Goal: Task Accomplishment & Management: Use online tool/utility

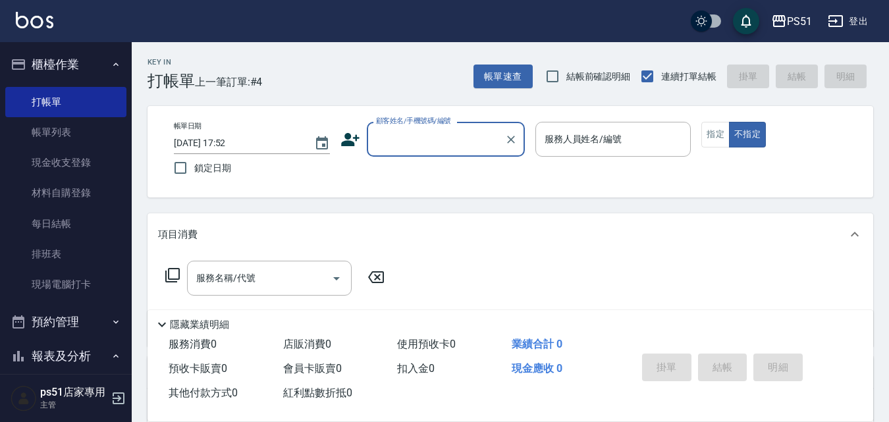
click at [398, 141] on input "顧客姓名/手機號碼/編號" at bounding box center [436, 139] width 126 height 23
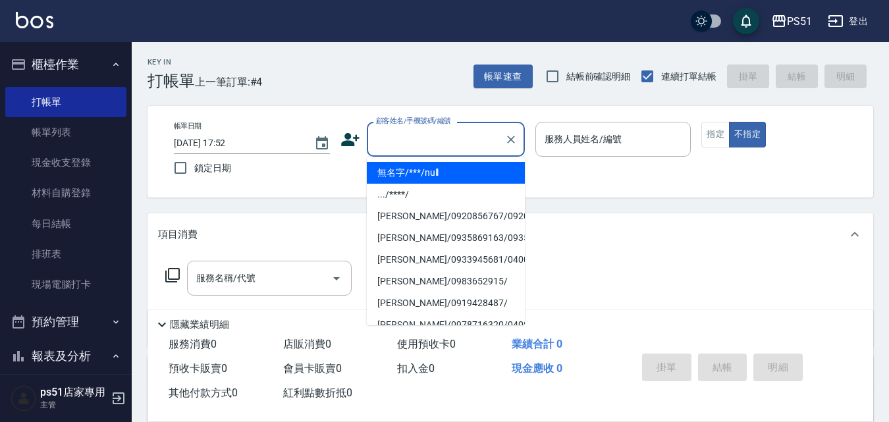
type input "無名字/***/null"
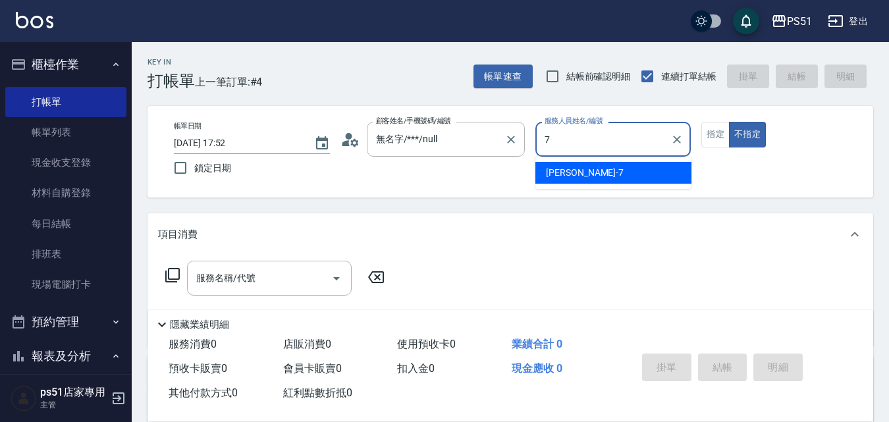
type input "Anna-7"
type button "false"
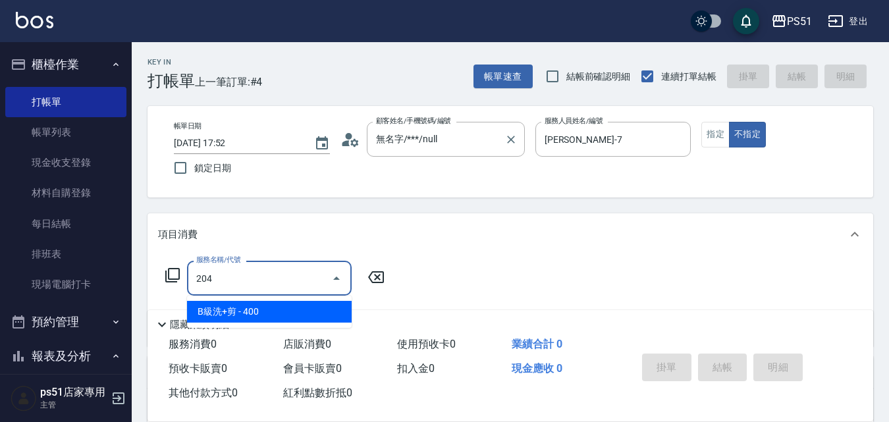
type input "B級洗+剪(204)"
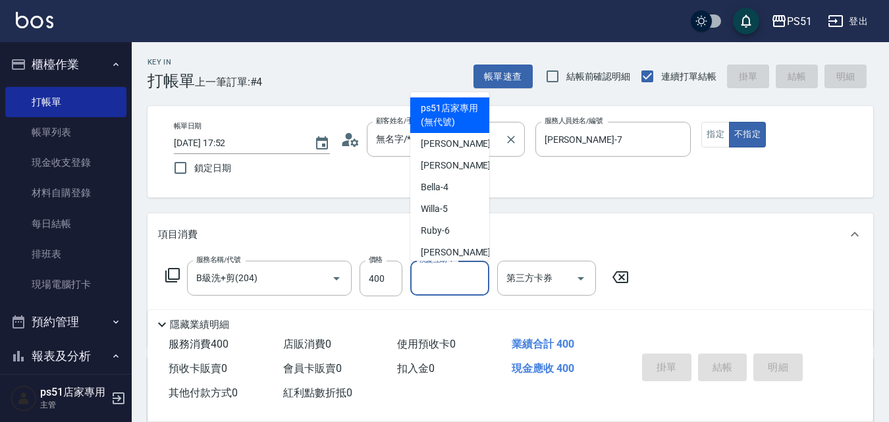
type input "[DATE] 18:55"
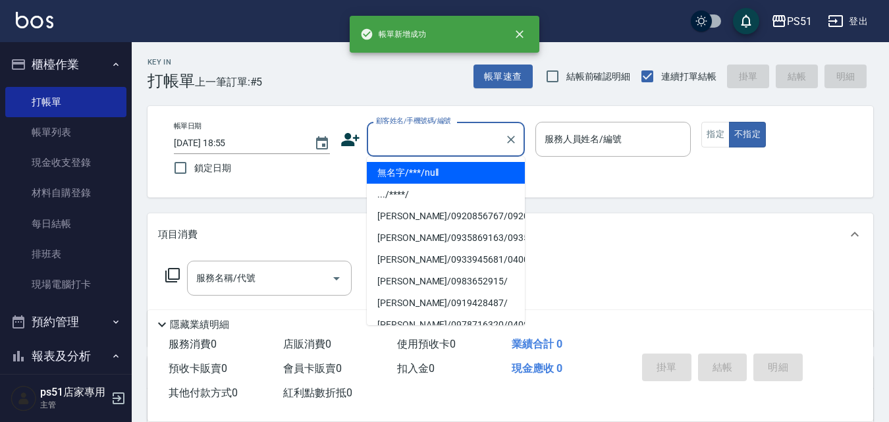
type input "無名字/***/null"
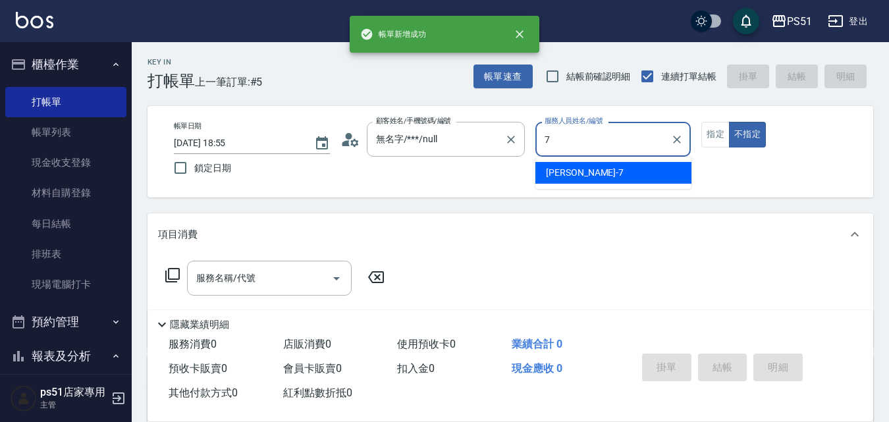
type input "[PERSON_NAME]-7"
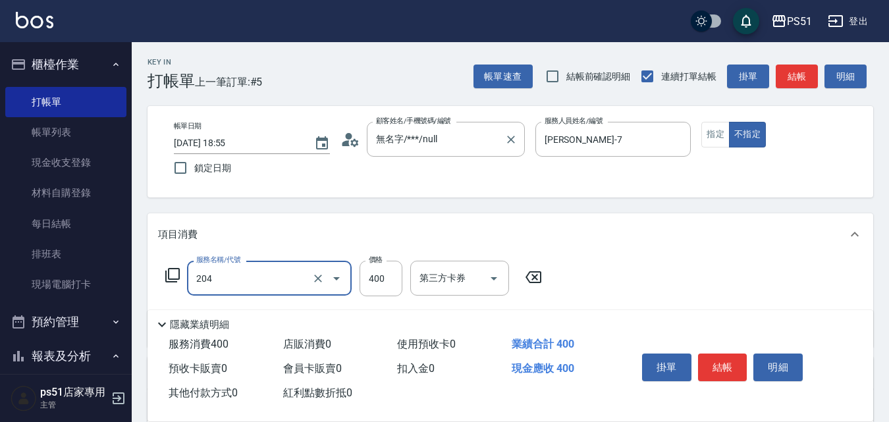
type input "B級洗+剪(204)"
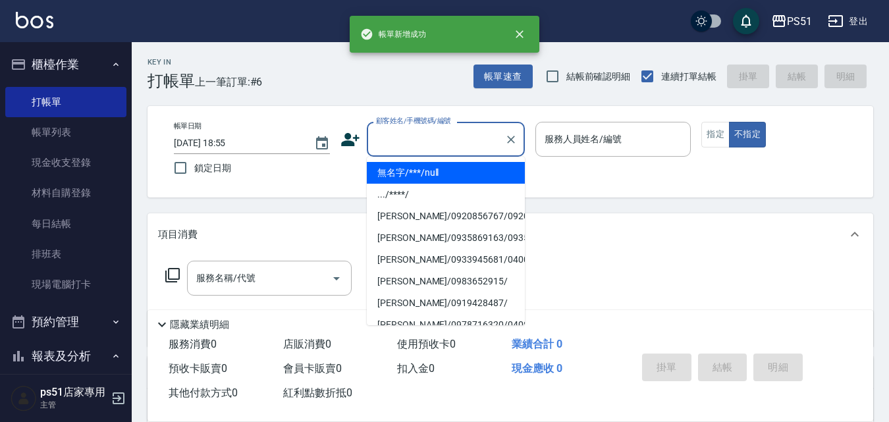
type input "無名字/***/null"
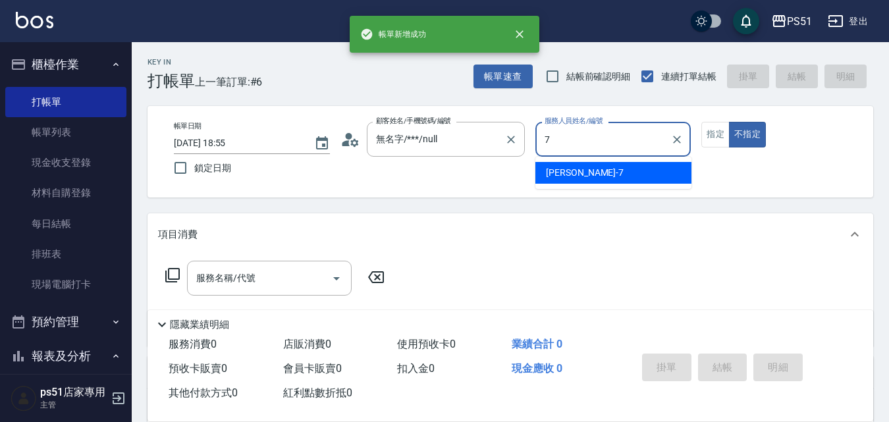
type input "[PERSON_NAME]-7"
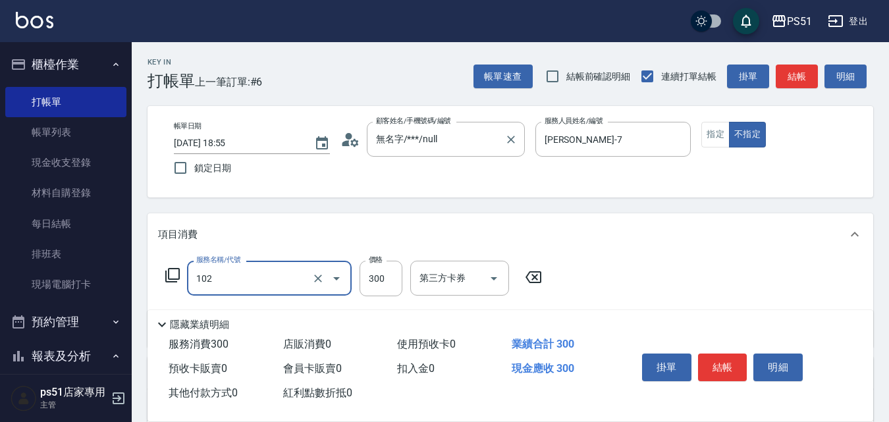
type input "精油洗髮(102)"
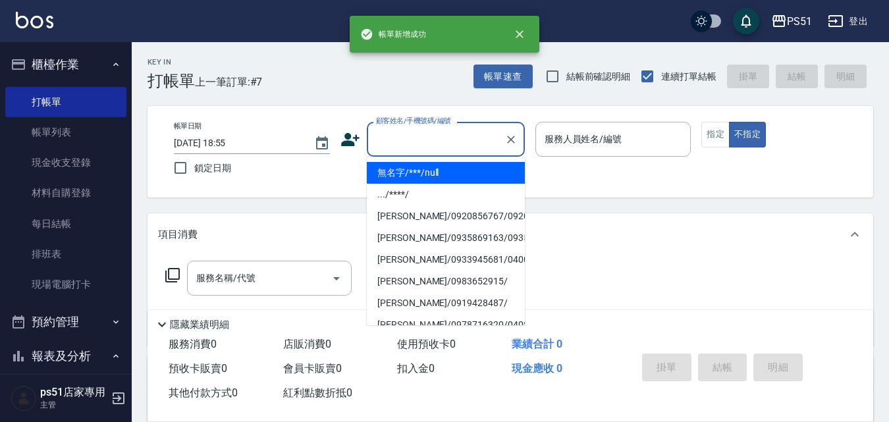
type input "."
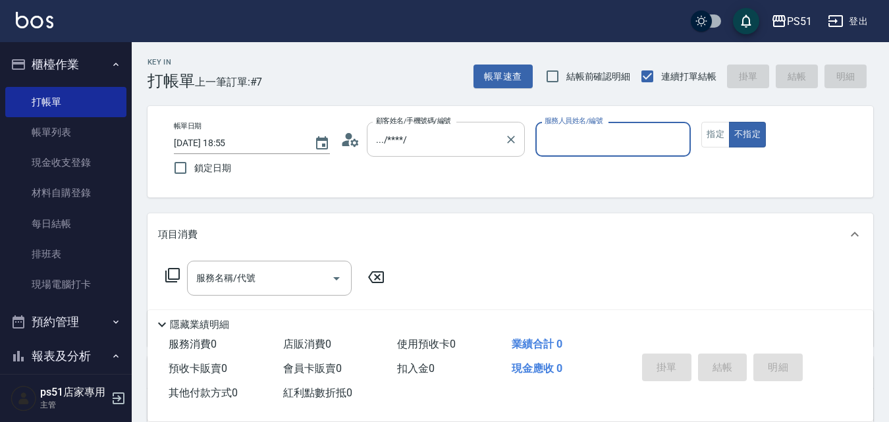
drag, startPoint x: 427, startPoint y: 124, endPoint x: 430, endPoint y: 137, distance: 13.6
click at [429, 128] on div "顧客姓名/手機號碼/編號 .../****/ 顧客姓名/手機號碼/編號" at bounding box center [446, 139] width 158 height 35
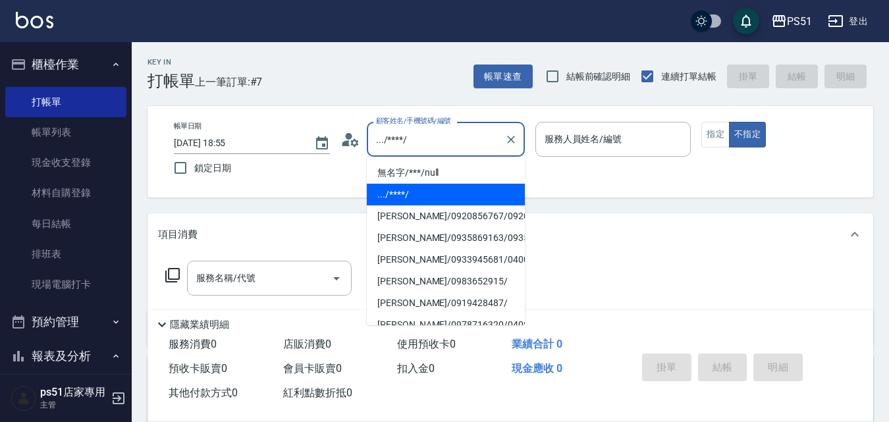
drag, startPoint x: 425, startPoint y: 129, endPoint x: 362, endPoint y: 134, distance: 63.4
click at [362, 134] on div "顧客姓名/手機號碼/編號 .../****/ 顧客姓名/手機號碼/編號" at bounding box center [432, 139] width 184 height 35
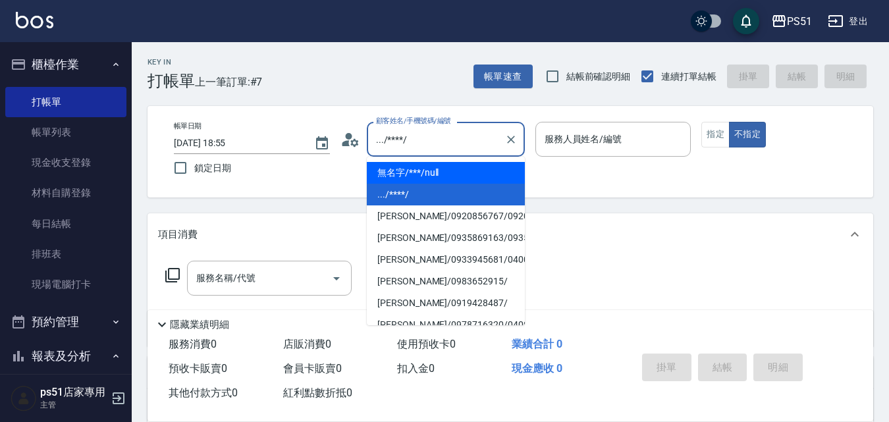
type input "無名字/***/null"
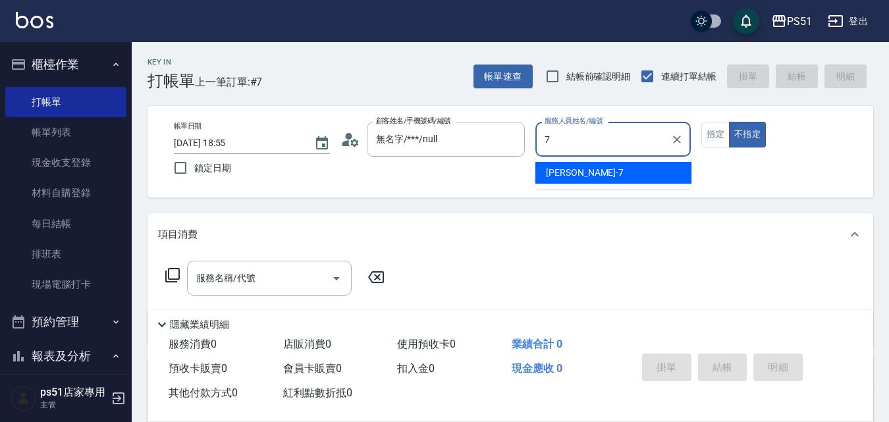
type input "[PERSON_NAME]-7"
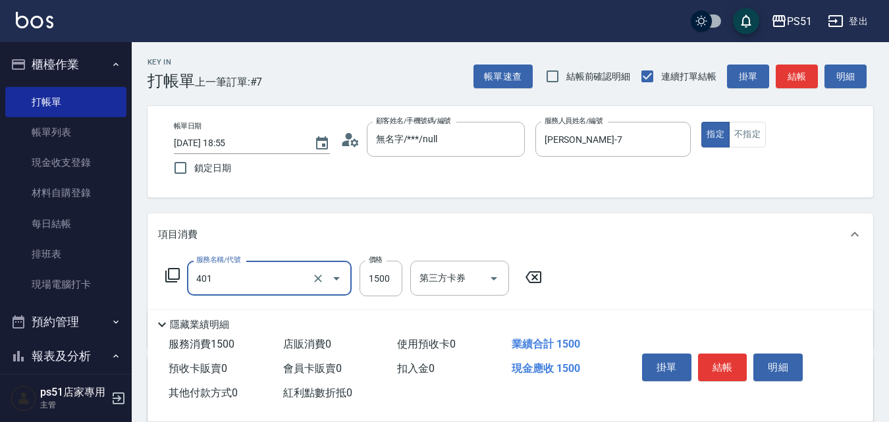
type input "基本染髮(401)"
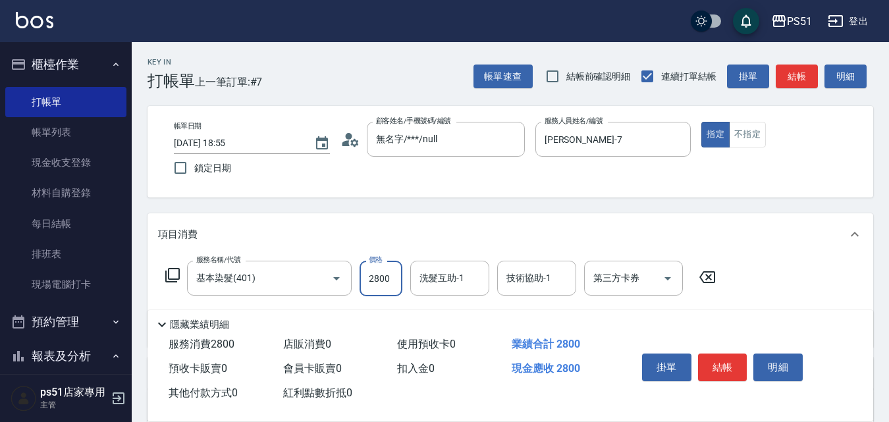
type input "2800"
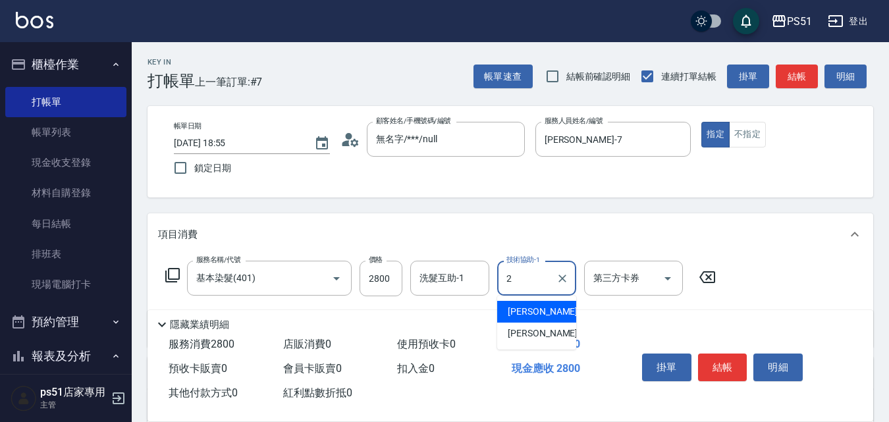
type input "23"
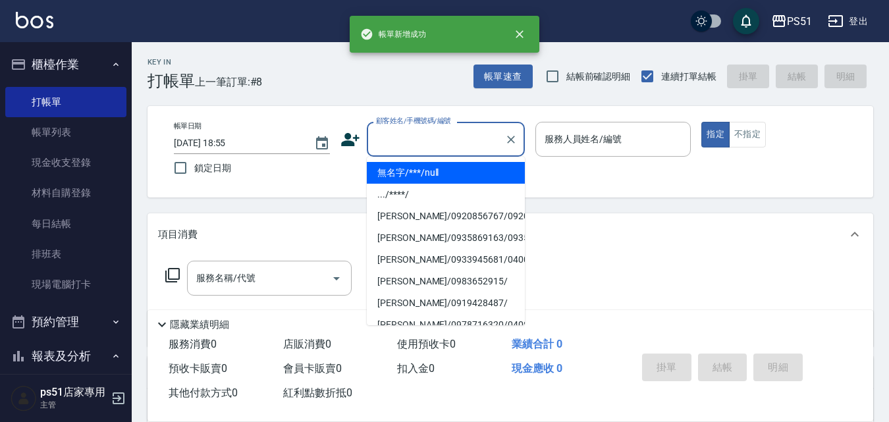
type input "無名字/***/null"
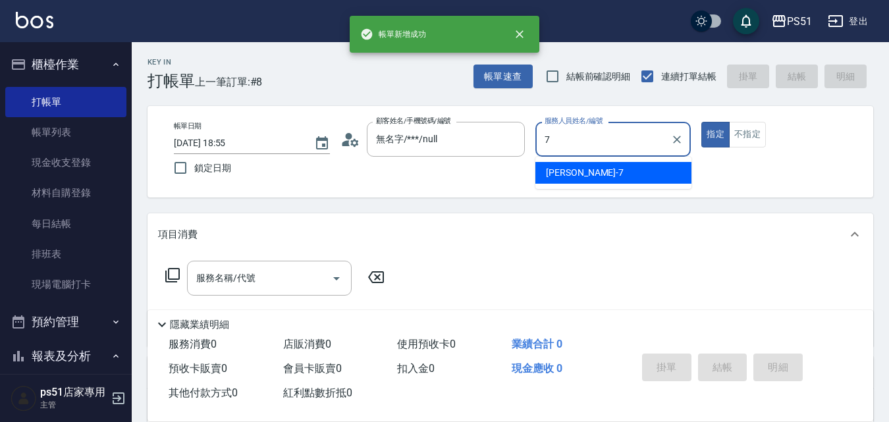
type input "[PERSON_NAME]-7"
type button "true"
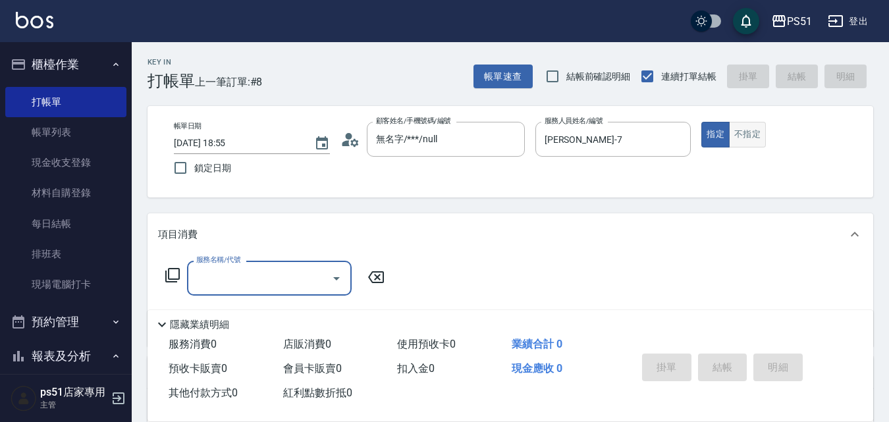
click at [751, 142] on button "不指定" at bounding box center [747, 135] width 37 height 26
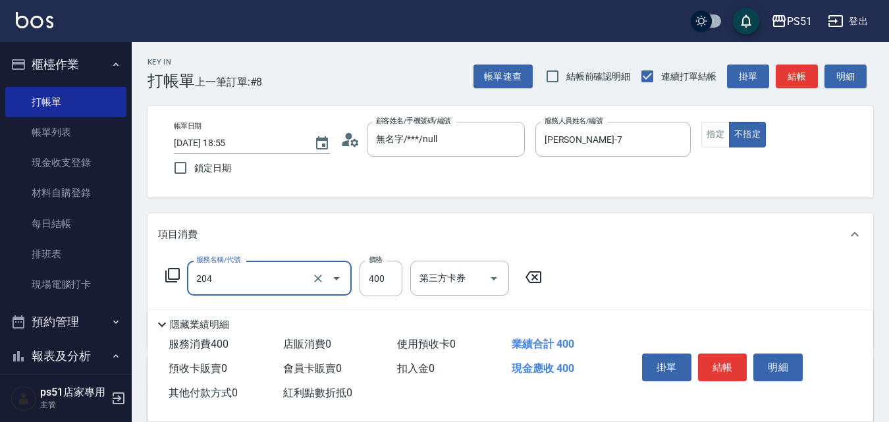
type input "B級洗+剪(204)"
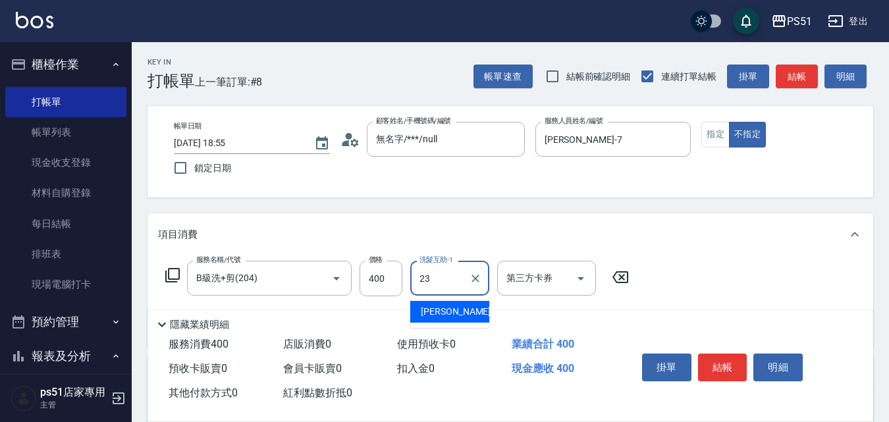
type input "孝恩-23"
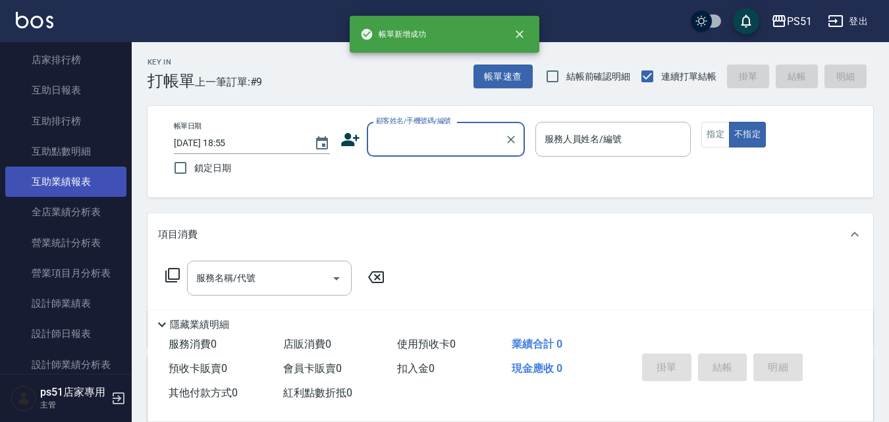
scroll to position [461, 0]
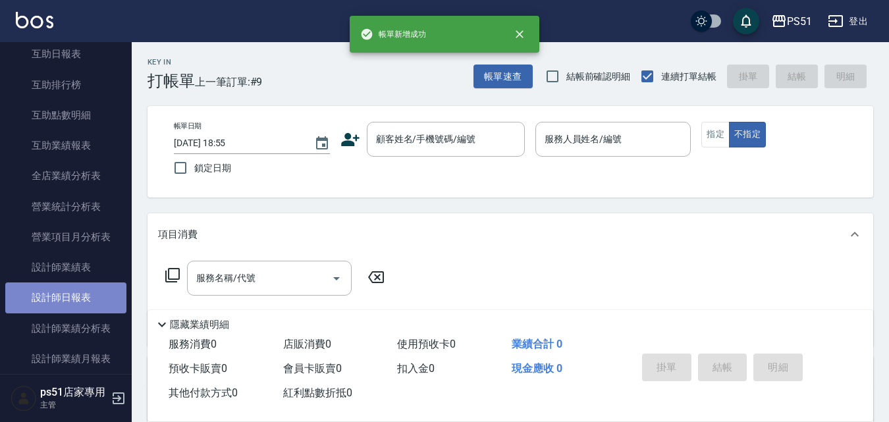
click at [88, 297] on link "設計師日報表" at bounding box center [65, 297] width 121 height 30
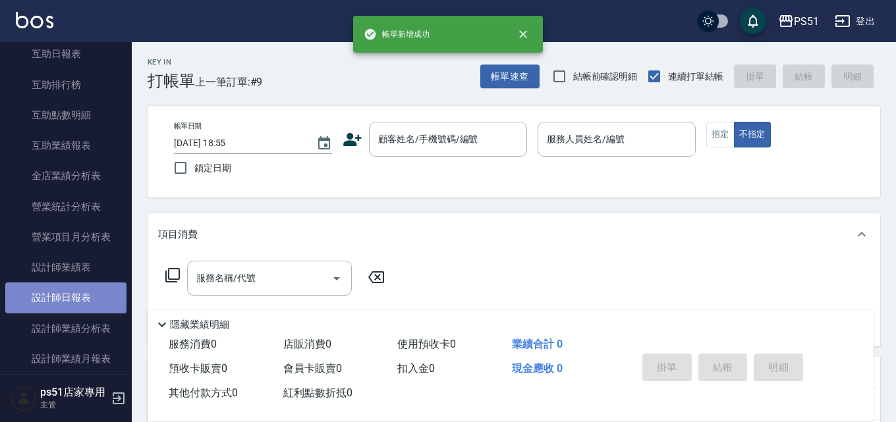
click at [88, 297] on link "設計師日報表" at bounding box center [65, 297] width 121 height 30
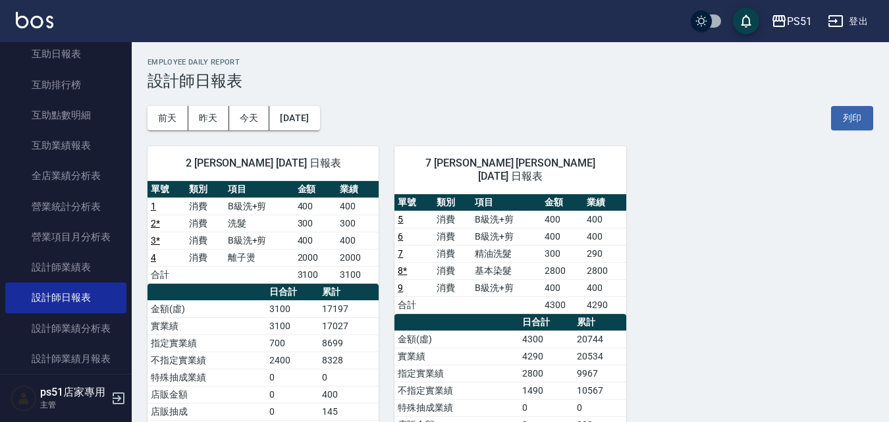
click at [398, 282] on link "9" at bounding box center [400, 287] width 5 height 11
click at [404, 265] on link "8 *" at bounding box center [402, 270] width 9 height 11
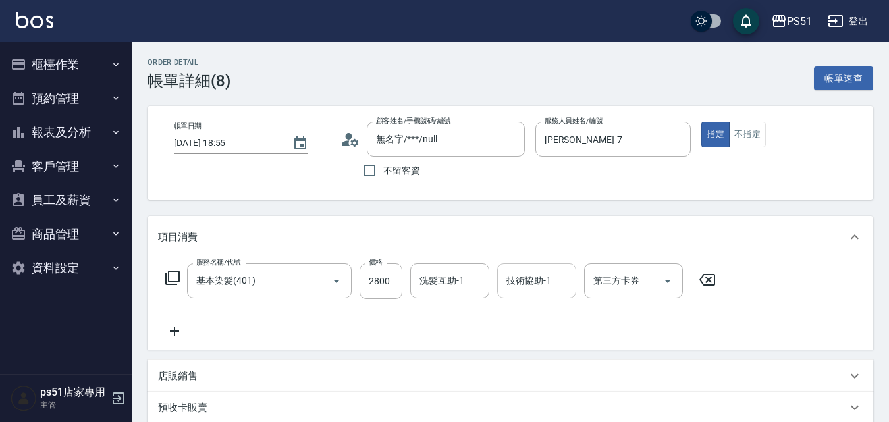
click at [541, 284] on div "技術協助-1 技術協助-1" at bounding box center [536, 280] width 79 height 35
type input "孝恩-23"
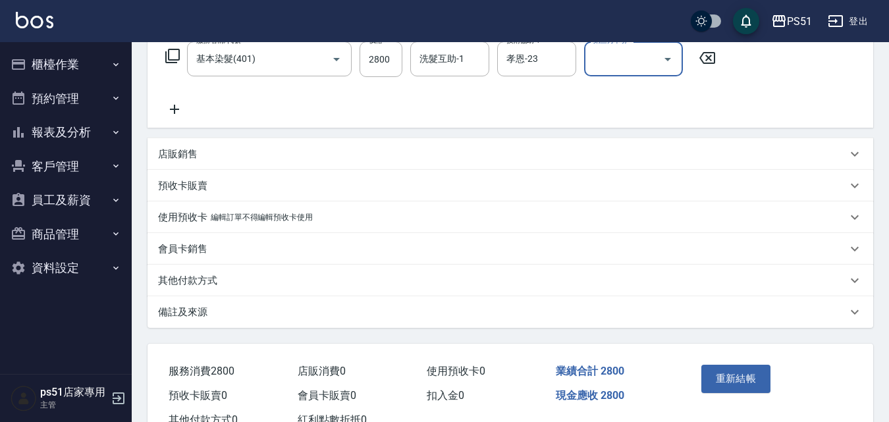
scroll to position [270, 0]
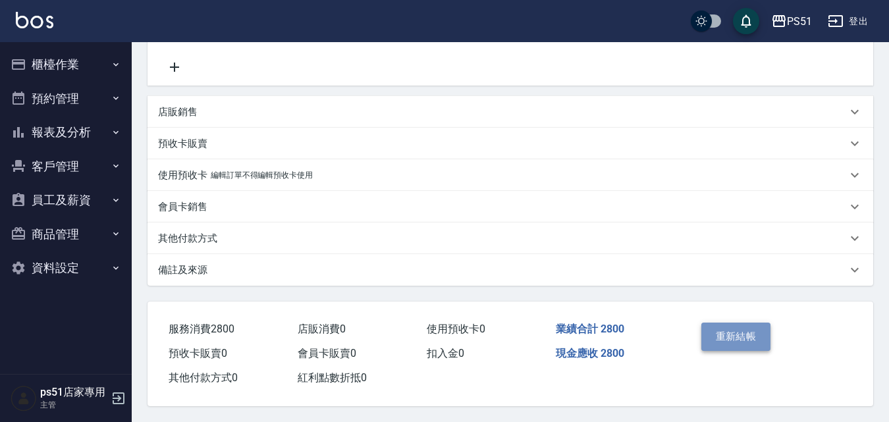
click at [710, 325] on button "重新結帳" at bounding box center [736, 337] width 70 height 28
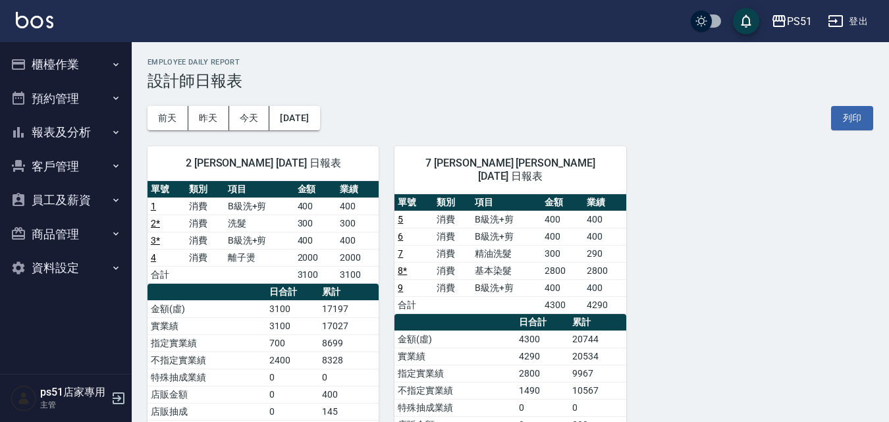
scroll to position [153, 0]
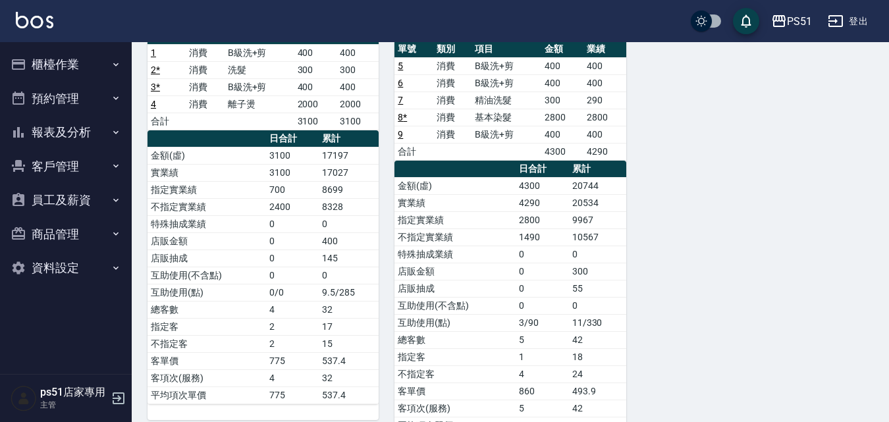
click at [403, 112] on link "8 *" at bounding box center [402, 117] width 9 height 11
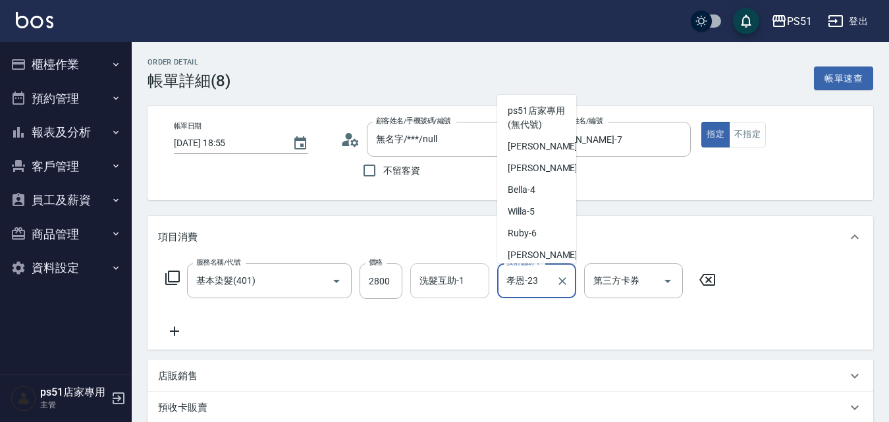
scroll to position [68, 0]
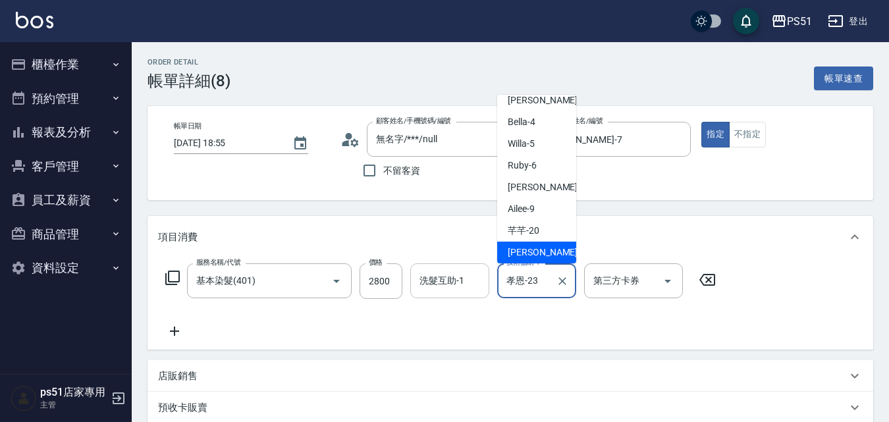
drag, startPoint x: 515, startPoint y: 287, endPoint x: 470, endPoint y: 285, distance: 44.8
click at [470, 285] on div "服務名稱/代號 基本染髮(401) 服務名稱/代號 價格 2800 價格 洗髮互助-1 洗髮互助-1 技術協助-1 [PERSON_NAME]-23 技術協助…" at bounding box center [441, 281] width 566 height 36
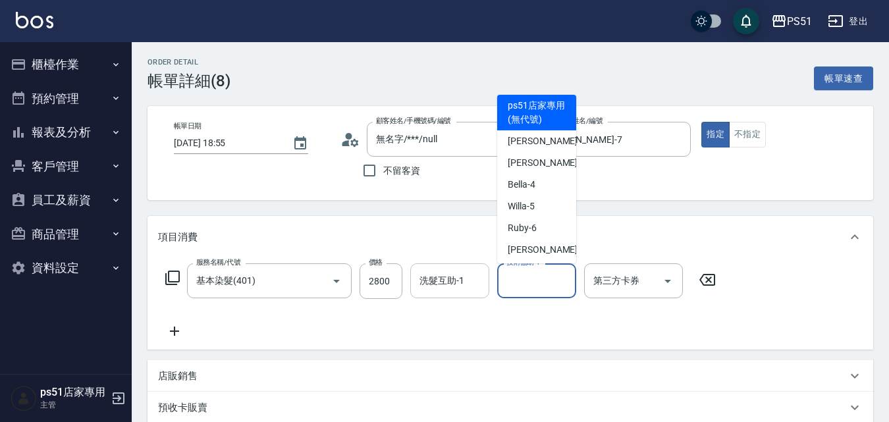
click at [457, 281] on div "洗髮互助-1 洗髮互助-1" at bounding box center [449, 280] width 79 height 35
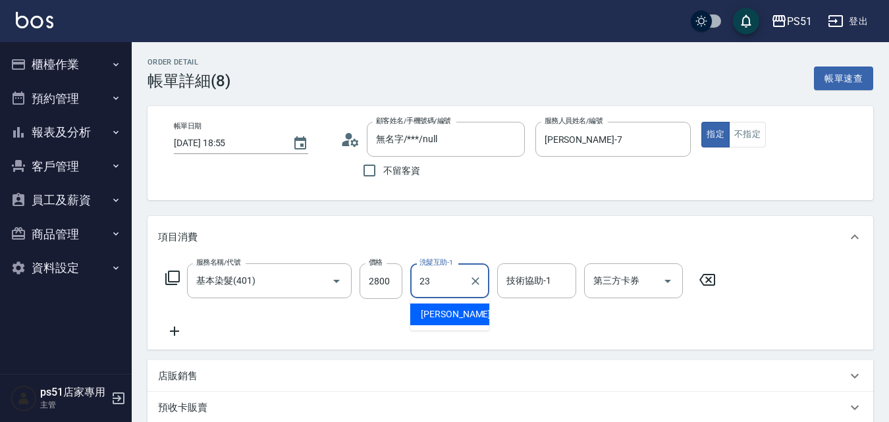
type input "孝恩-23"
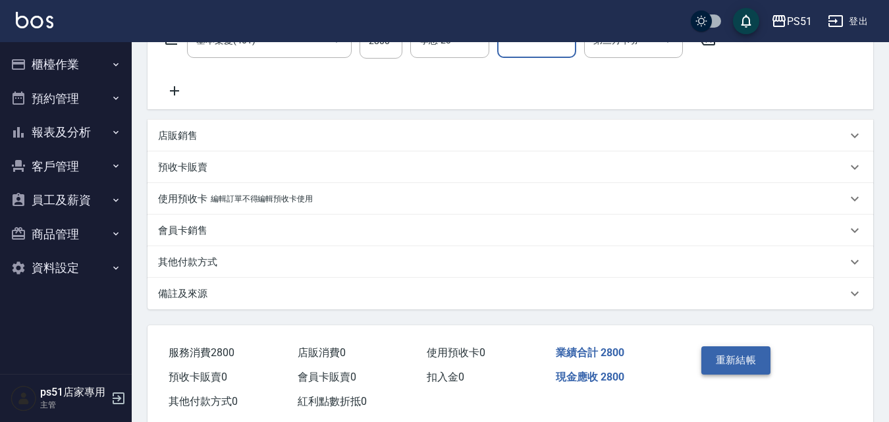
scroll to position [270, 0]
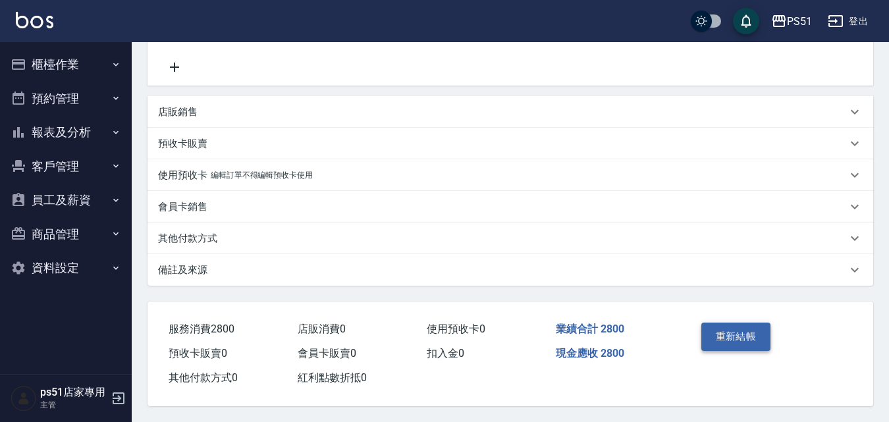
click at [716, 332] on button "重新結帳" at bounding box center [736, 337] width 70 height 28
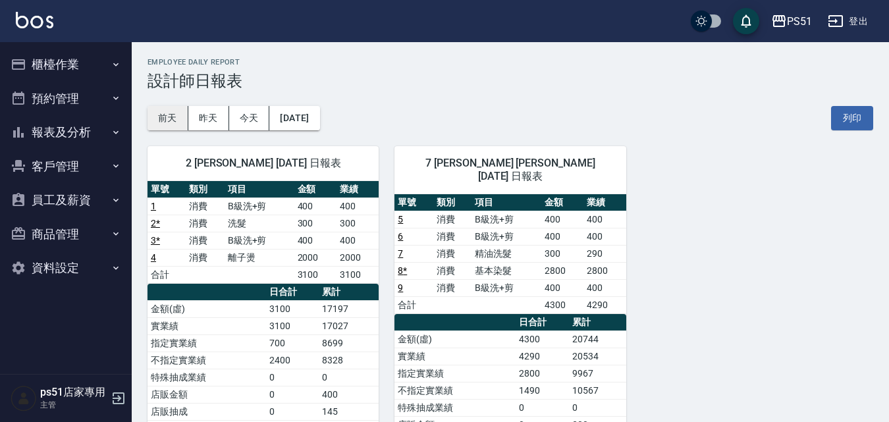
click at [167, 123] on button "前天" at bounding box center [167, 118] width 41 height 24
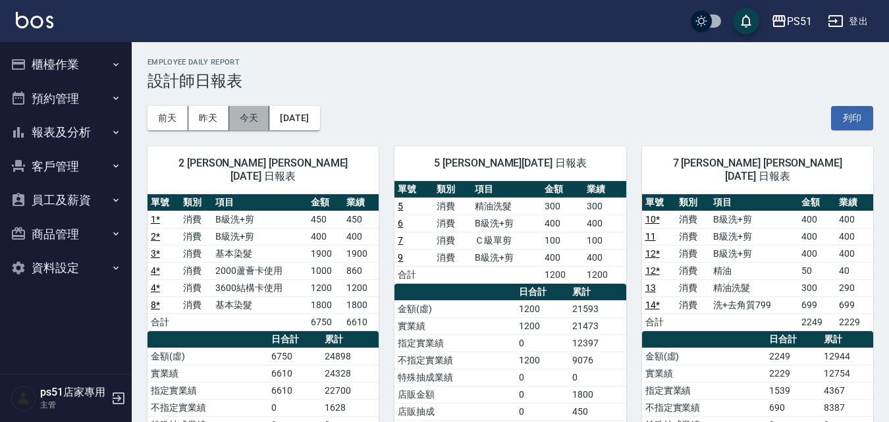
click at [255, 118] on button "今天" at bounding box center [249, 118] width 41 height 24
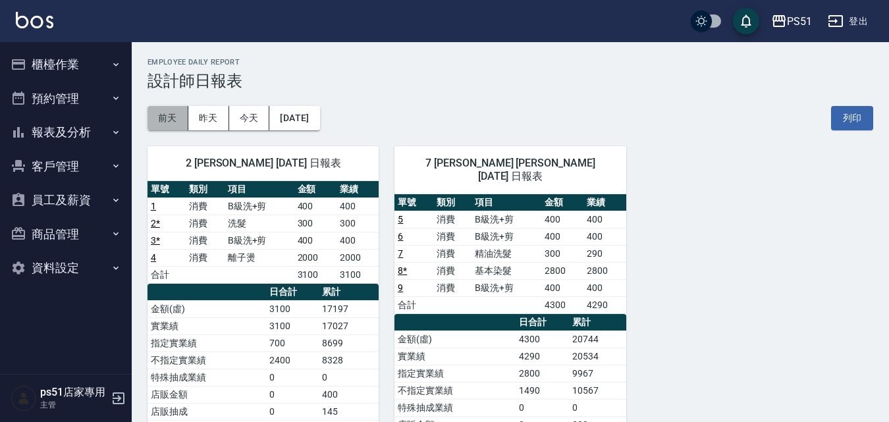
click at [164, 119] on button "前天" at bounding box center [167, 118] width 41 height 24
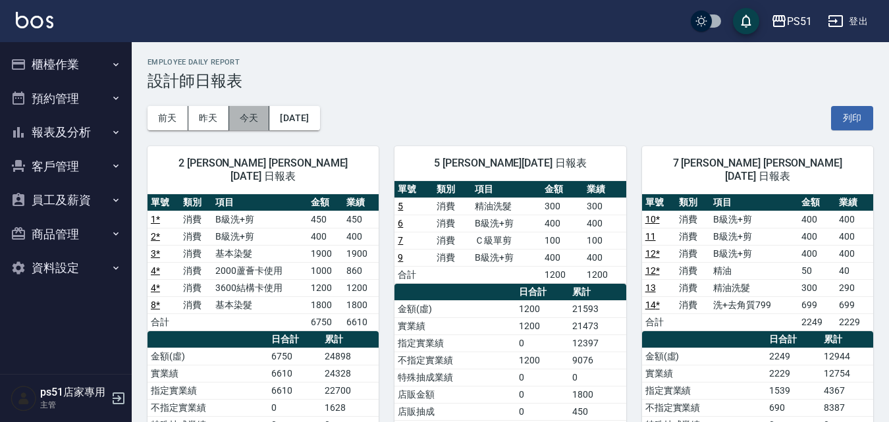
click at [263, 115] on button "今天" at bounding box center [249, 118] width 41 height 24
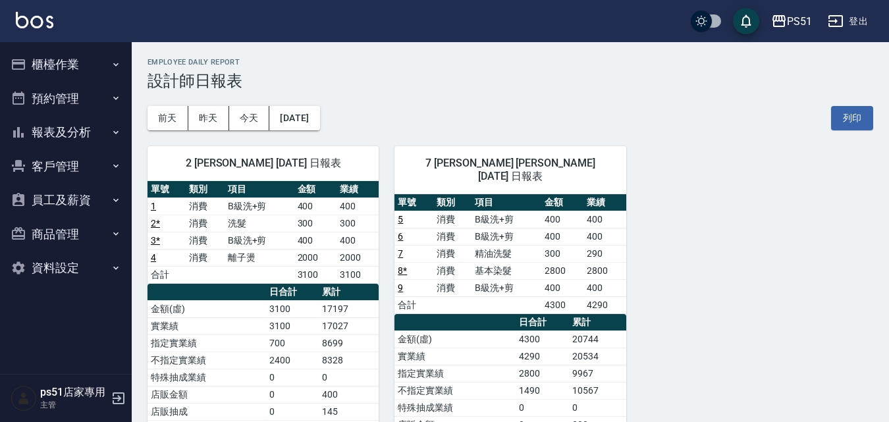
drag, startPoint x: 75, startPoint y: 55, endPoint x: 78, endPoint y: 63, distance: 8.6
click at [75, 55] on button "櫃檯作業" at bounding box center [65, 64] width 121 height 34
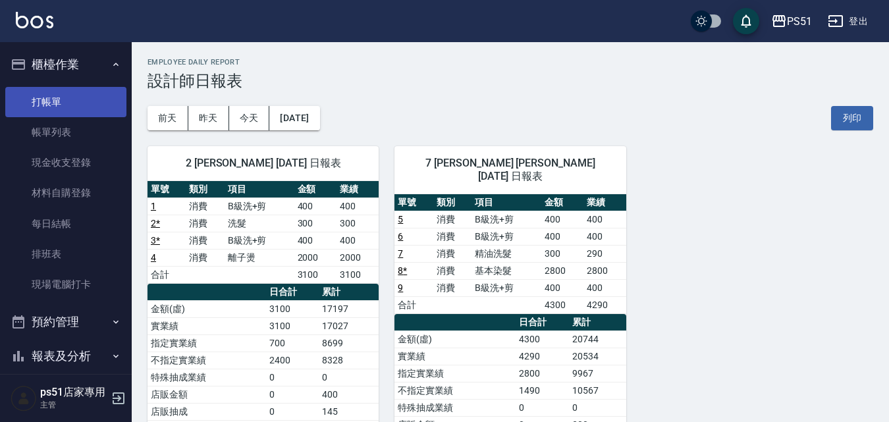
click at [96, 94] on link "打帳單" at bounding box center [65, 102] width 121 height 30
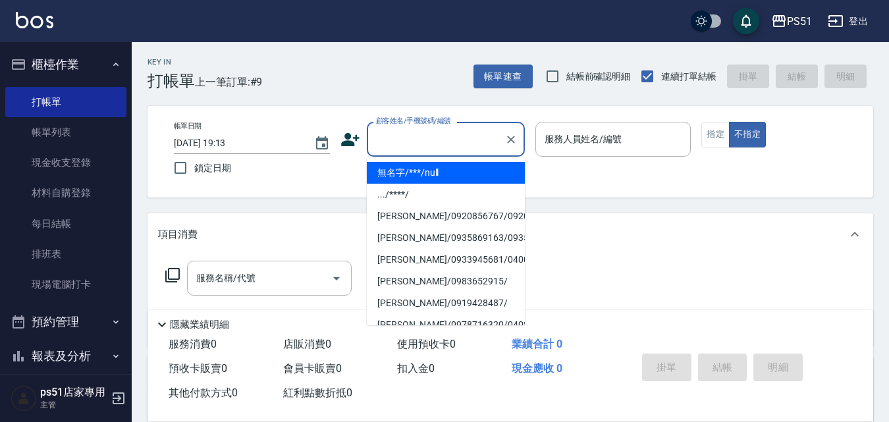
click at [393, 140] on input "顧客姓名/手機號碼/編號" at bounding box center [436, 139] width 126 height 23
click at [435, 166] on li "無名字/***/null" at bounding box center [446, 173] width 158 height 22
type input "無名字/***/null"
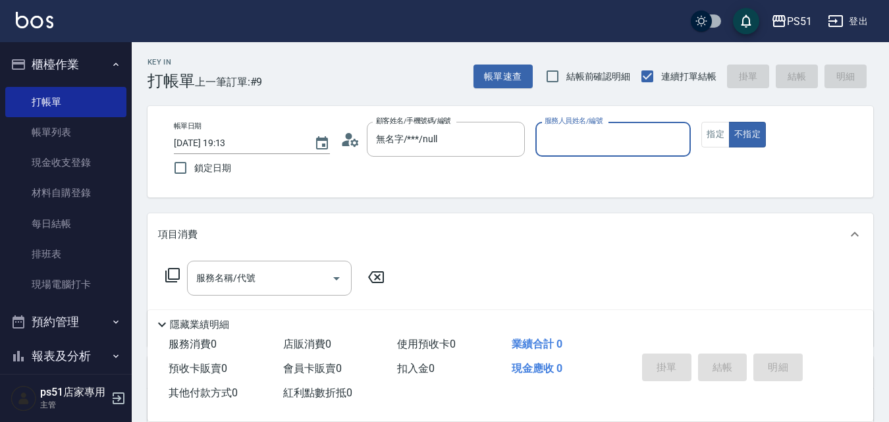
drag, startPoint x: 593, startPoint y: 138, endPoint x: 605, endPoint y: 149, distance: 16.3
click at [594, 136] on input "服務人員姓名/編號" at bounding box center [613, 139] width 144 height 23
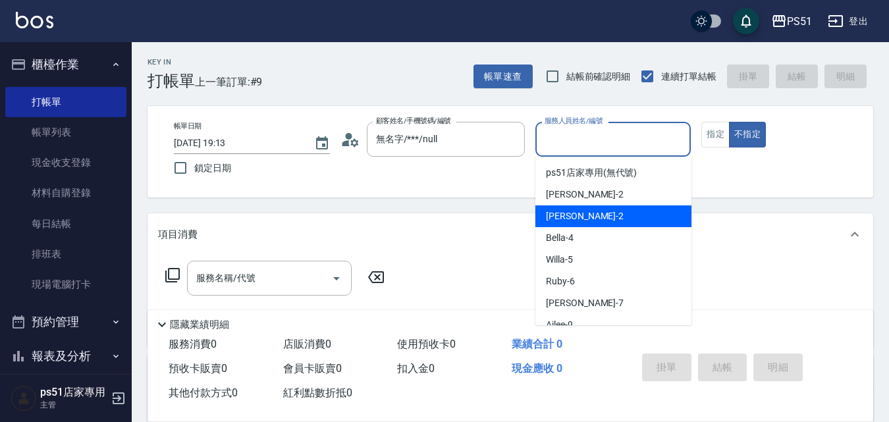
click at [618, 209] on div "Sam -2" at bounding box center [613, 216] width 156 height 22
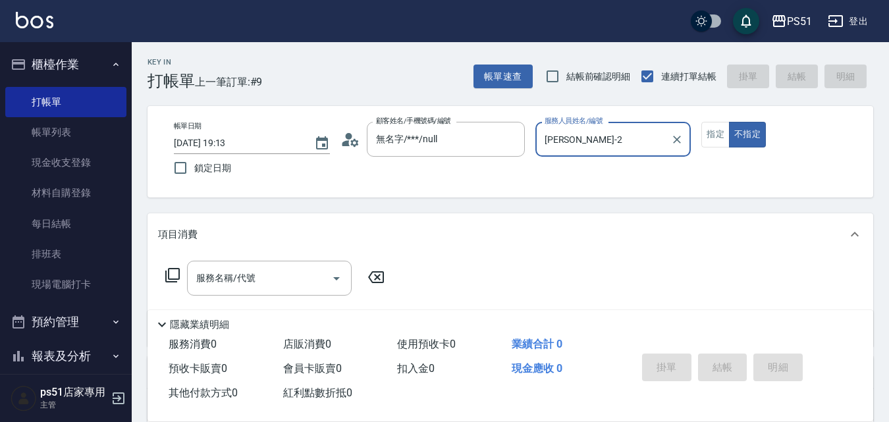
type input "Sam-2"
click at [307, 270] on input "服務名稱/代號" at bounding box center [259, 278] width 133 height 23
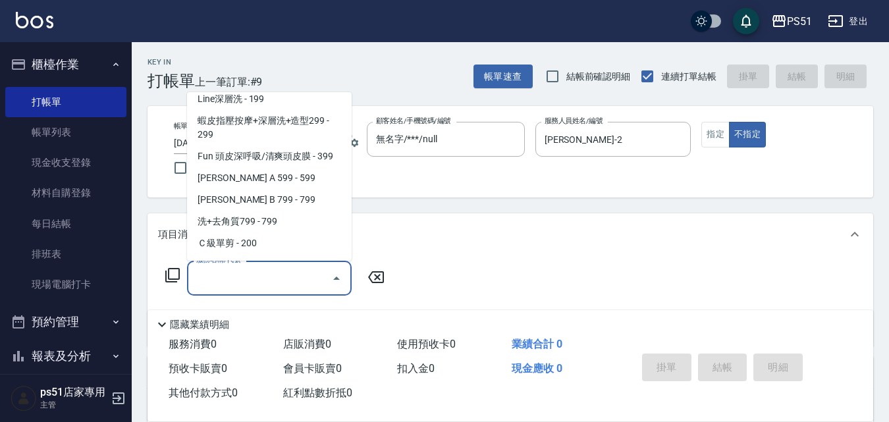
scroll to position [308, 0]
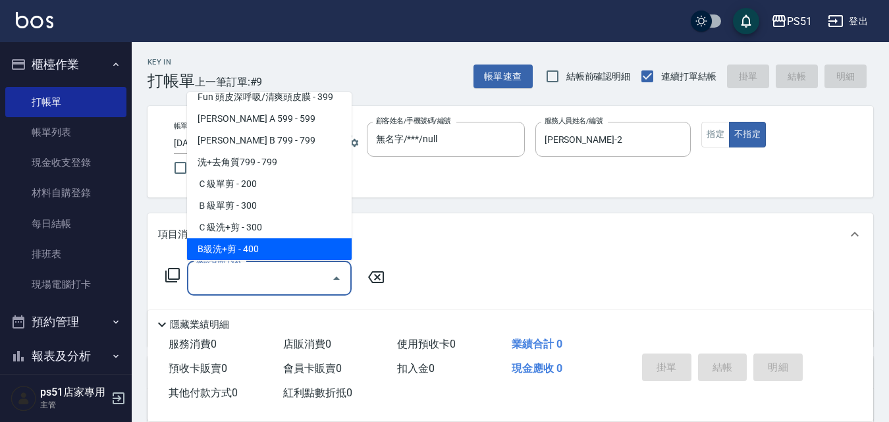
click at [292, 242] on span "B級洗+剪 - 400" at bounding box center [269, 249] width 165 height 22
type input "B級洗+剪(204)"
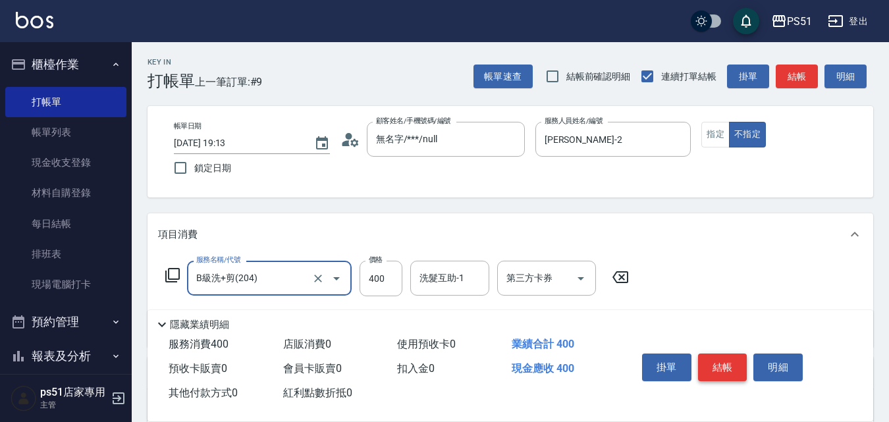
click at [741, 358] on button "結帳" at bounding box center [722, 368] width 49 height 28
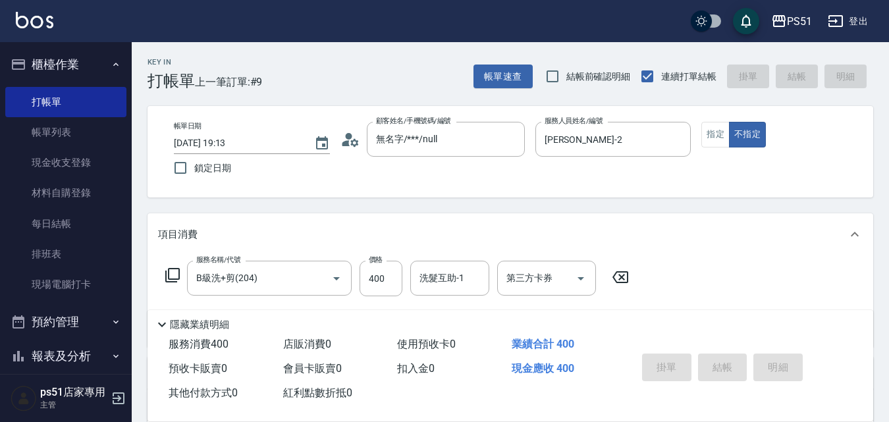
type input "2025/10/11 19:14"
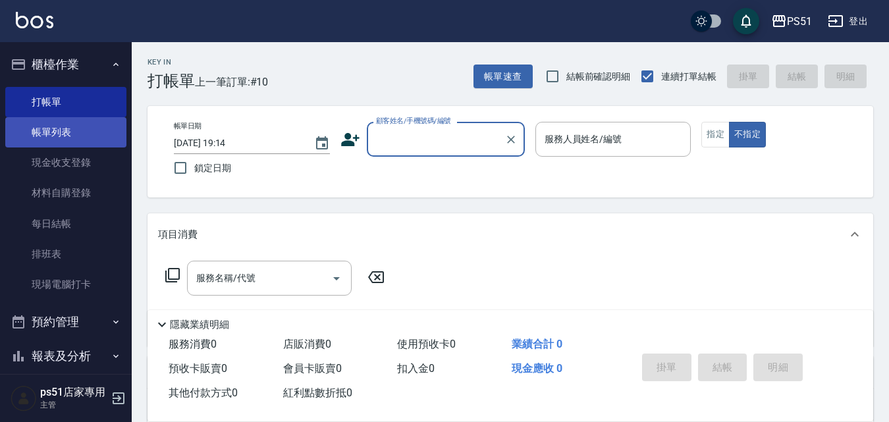
click at [84, 123] on link "帳單列表" at bounding box center [65, 132] width 121 height 30
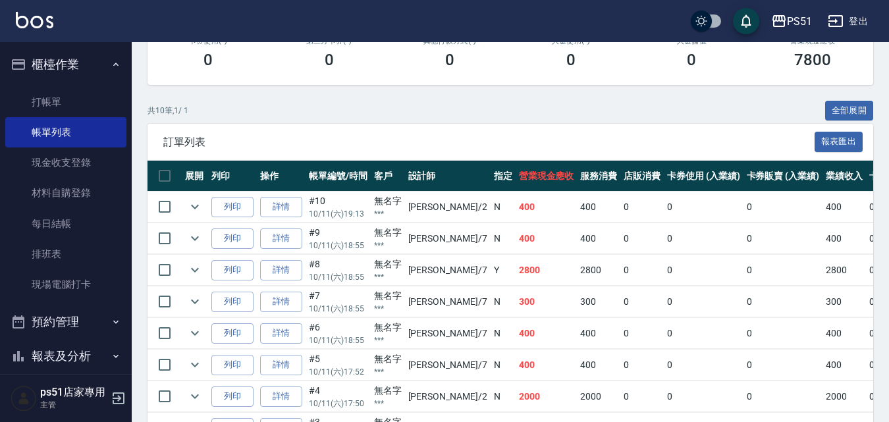
scroll to position [308, 0]
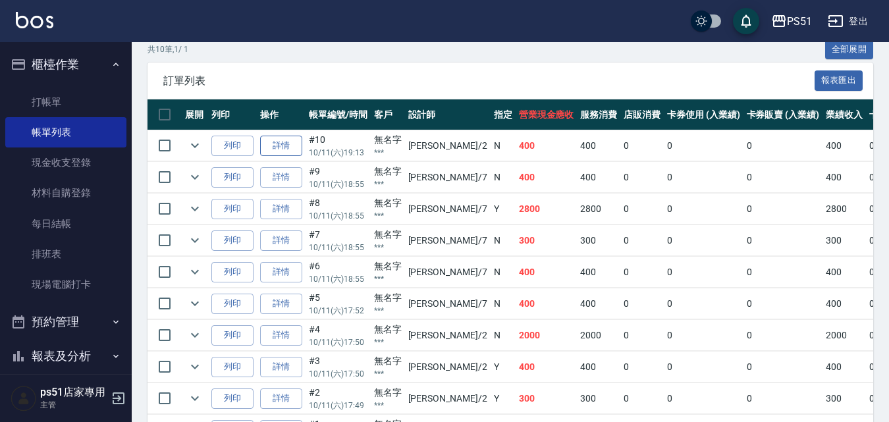
click at [291, 147] on link "詳情" at bounding box center [281, 146] width 42 height 20
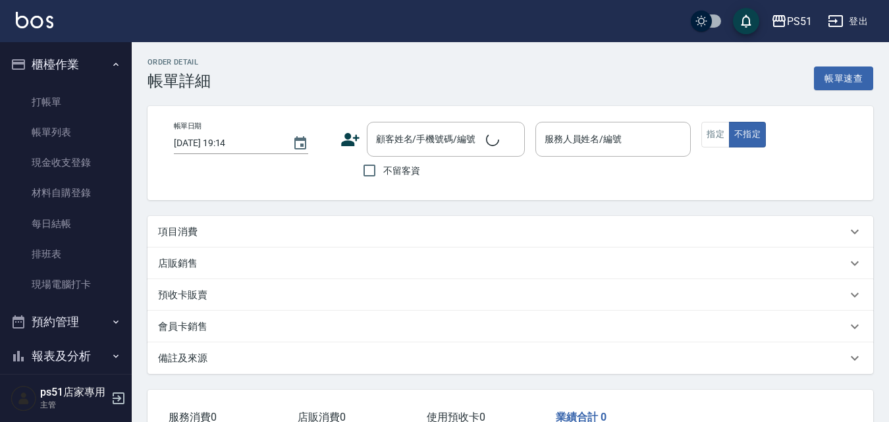
type input "2025/10/11 19:13"
type input "Sam-2"
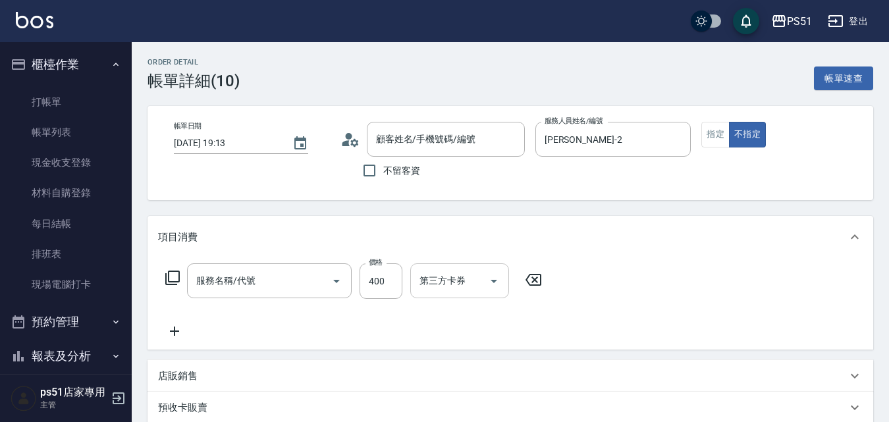
type input "無名字/***/null"
type input "B級洗+剪(204)"
click at [456, 281] on div "洗髮互助-1 洗髮互助-1" at bounding box center [449, 280] width 79 height 35
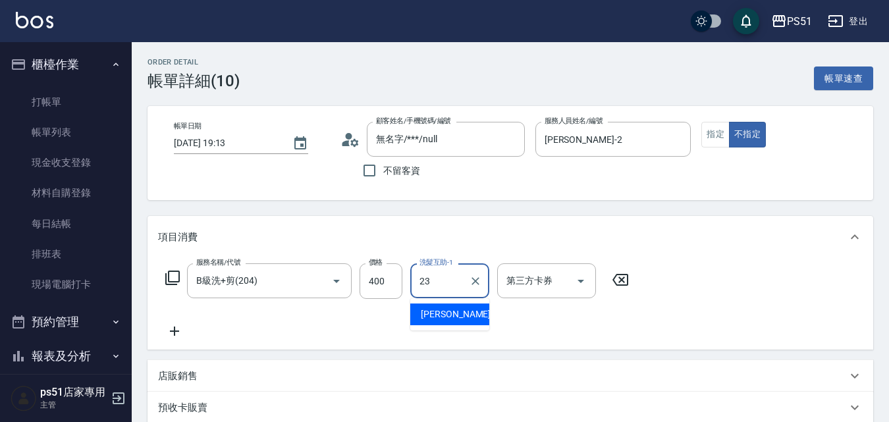
click at [454, 311] on div "孝恩 -23" at bounding box center [449, 315] width 79 height 22
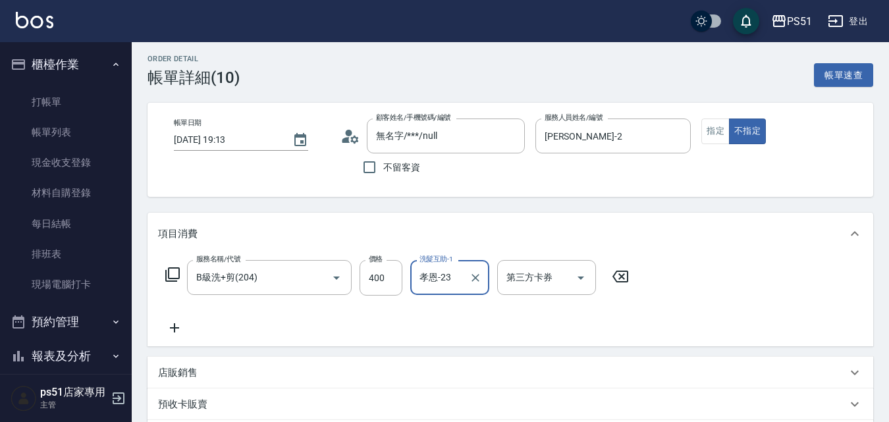
scroll to position [270, 0]
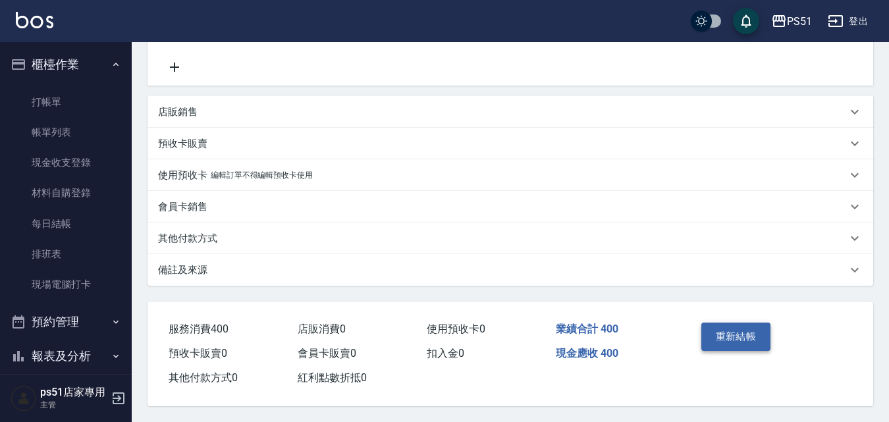
type input "孝恩-23"
click at [738, 329] on button "重新結帳" at bounding box center [736, 337] width 70 height 28
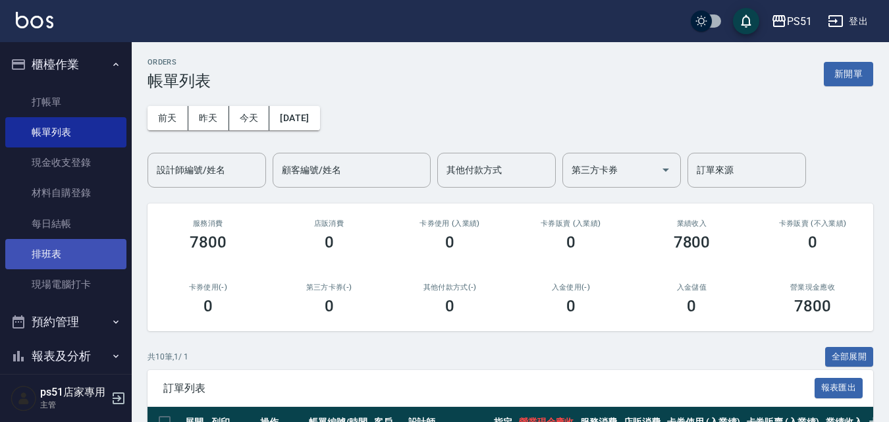
scroll to position [150, 0]
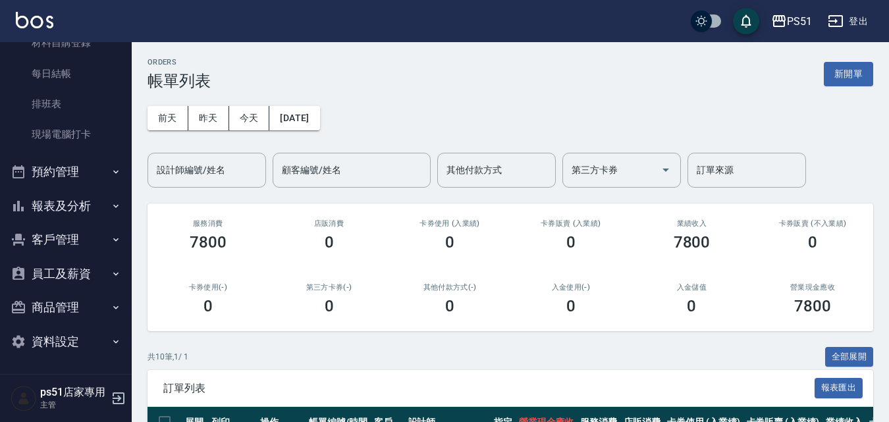
click at [94, 203] on button "報表及分析" at bounding box center [65, 206] width 121 height 34
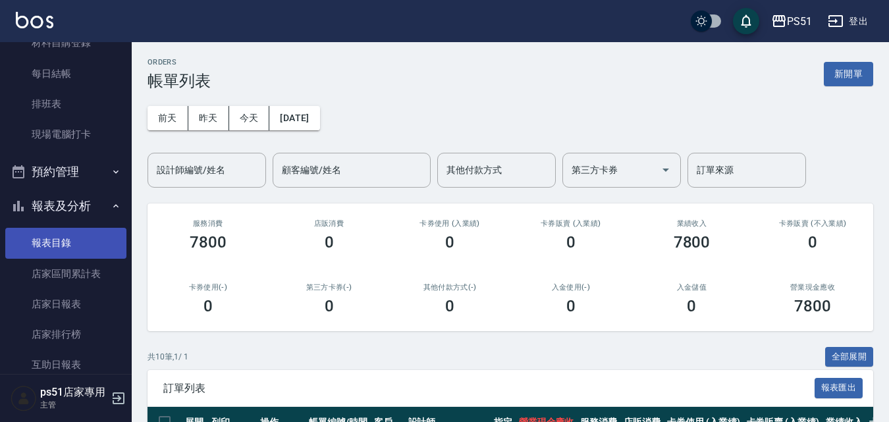
scroll to position [458, 0]
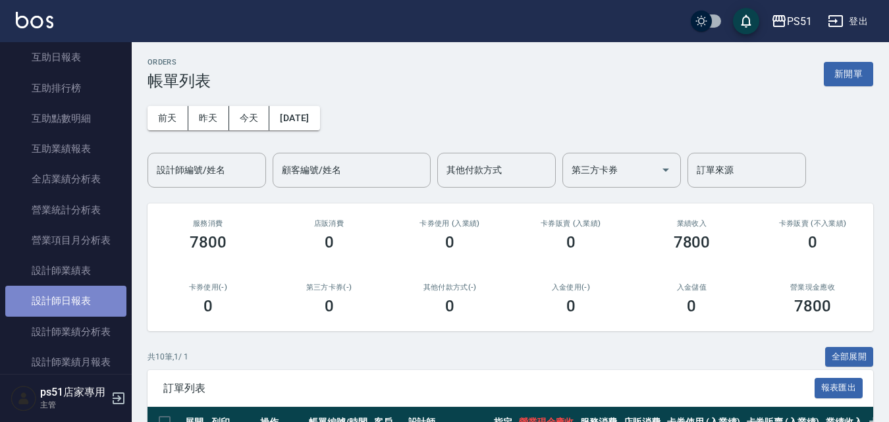
click at [93, 296] on link "設計師日報表" at bounding box center [65, 301] width 121 height 30
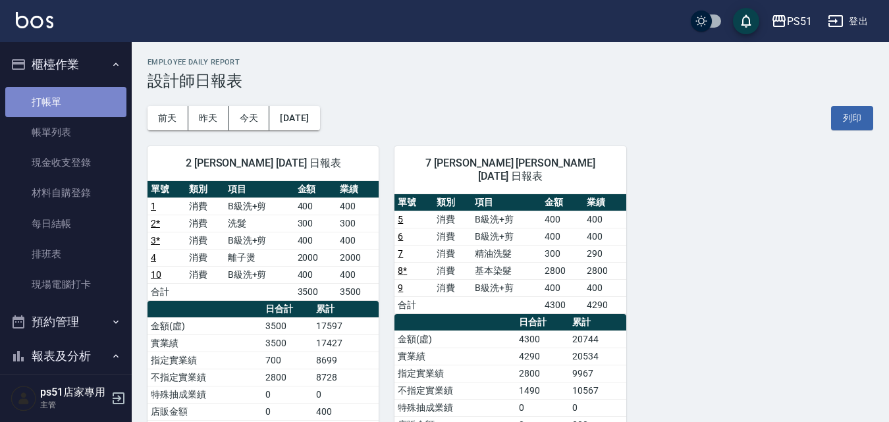
click at [95, 94] on link "打帳單" at bounding box center [65, 102] width 121 height 30
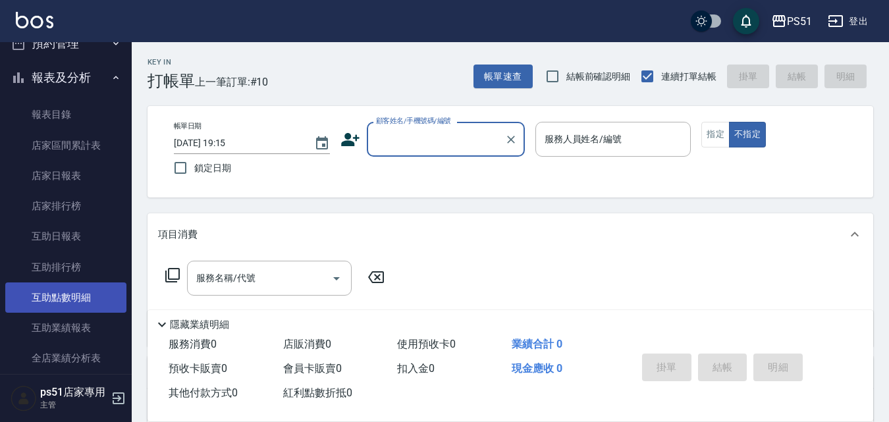
scroll to position [308, 0]
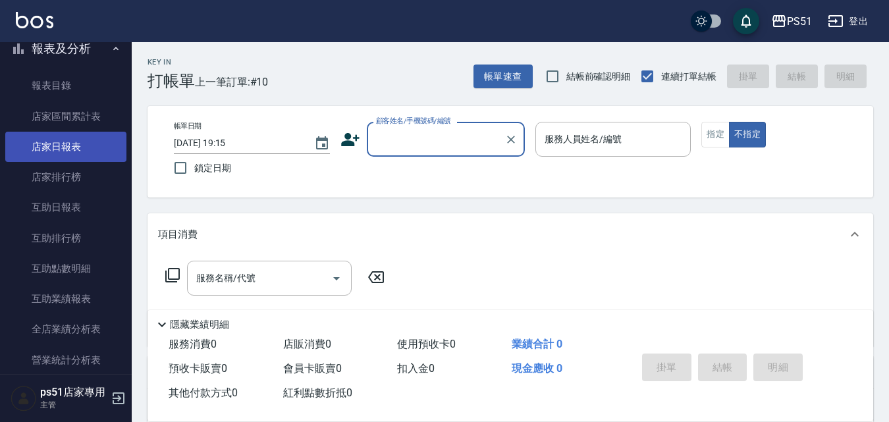
click at [80, 152] on link "店家日報表" at bounding box center [65, 147] width 121 height 30
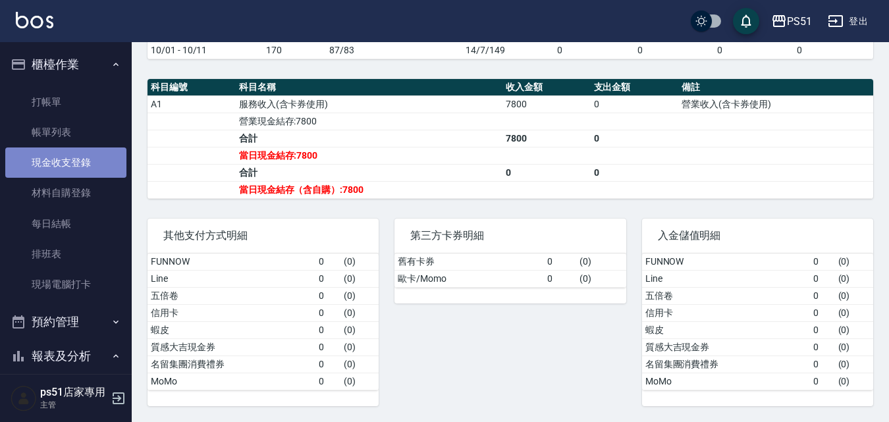
click at [92, 163] on link "現金收支登錄" at bounding box center [65, 162] width 121 height 30
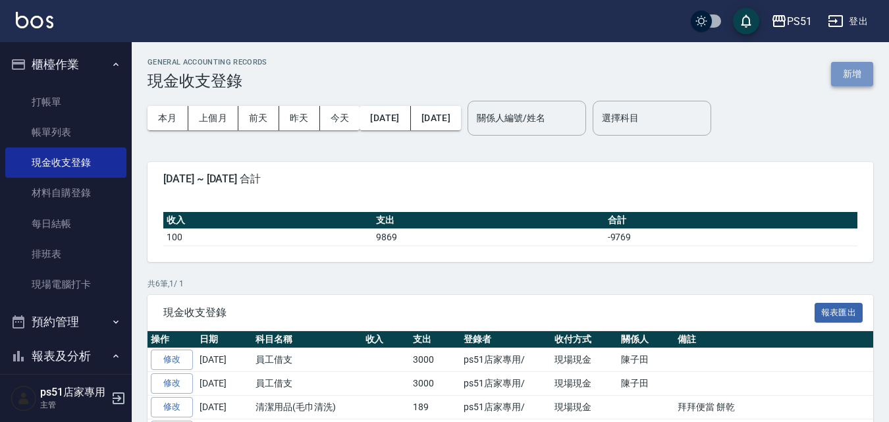
click at [839, 71] on button "新增" at bounding box center [852, 74] width 42 height 24
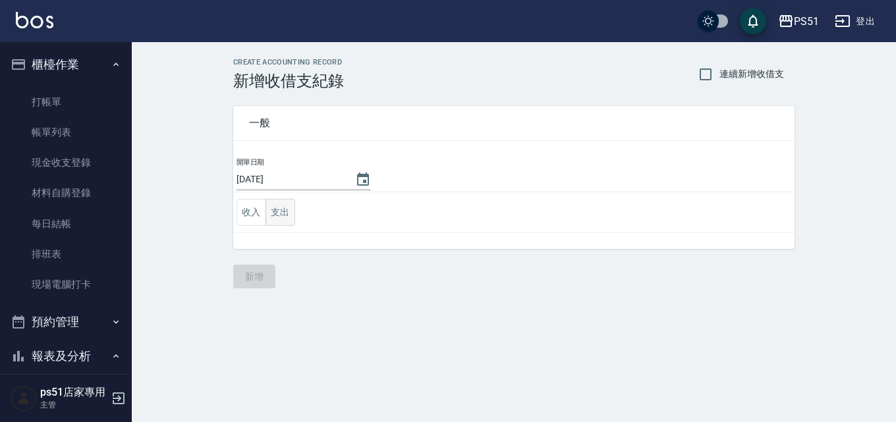
click at [289, 216] on button "支出" at bounding box center [280, 212] width 30 height 27
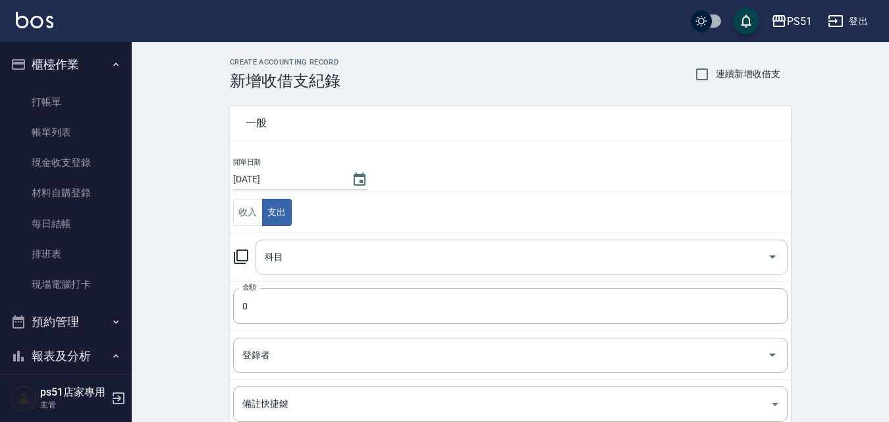
click at [318, 271] on div "科目" at bounding box center [521, 257] width 532 height 35
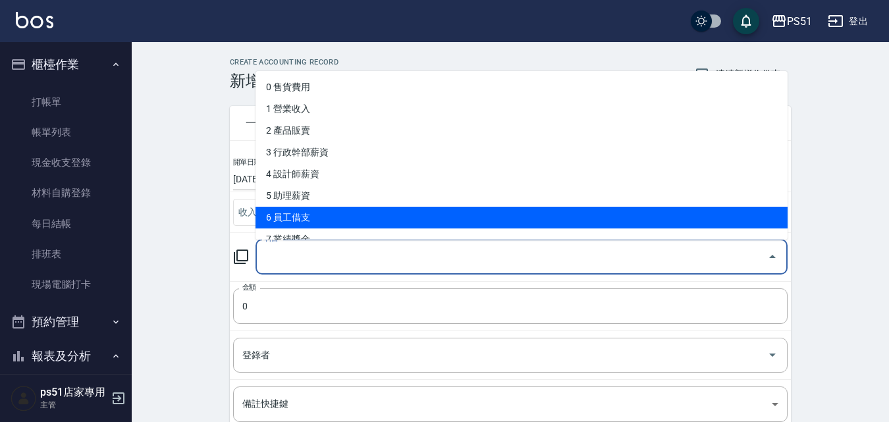
click at [380, 215] on li "6 員工借支" at bounding box center [521, 218] width 532 height 22
type input "6 員工借支"
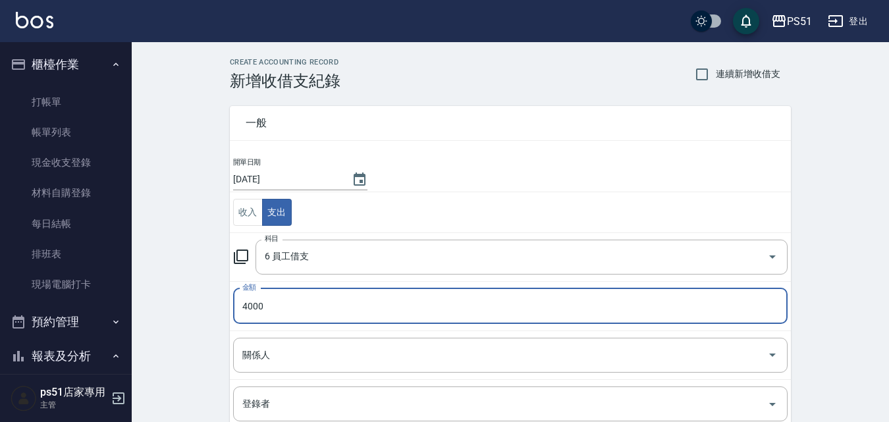
type input "4000"
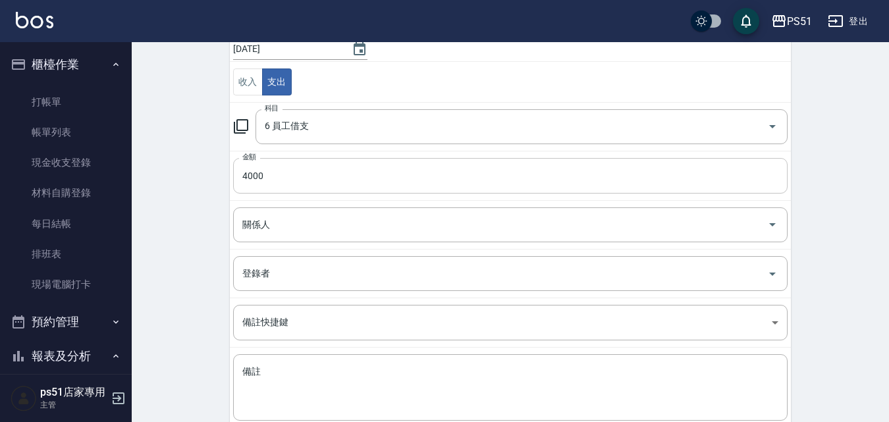
scroll to position [208, 0]
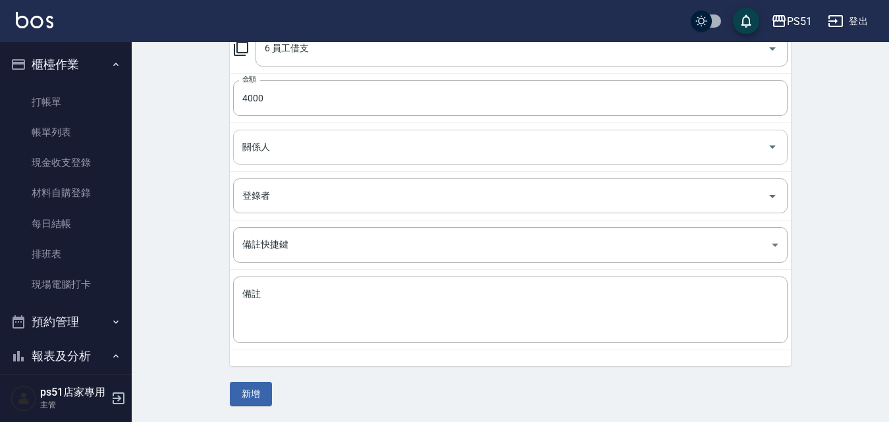
click at [287, 157] on input "關係人" at bounding box center [500, 147] width 523 height 23
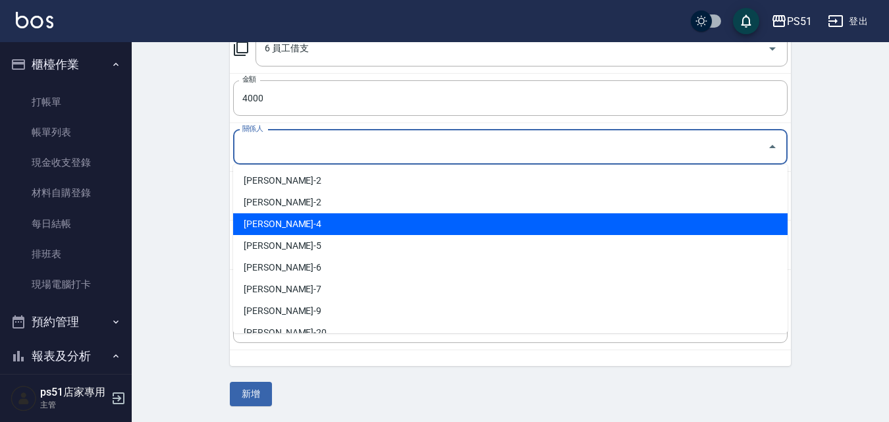
click at [306, 219] on li "陳子田-4" at bounding box center [510, 224] width 554 height 22
type input "陳子田-4"
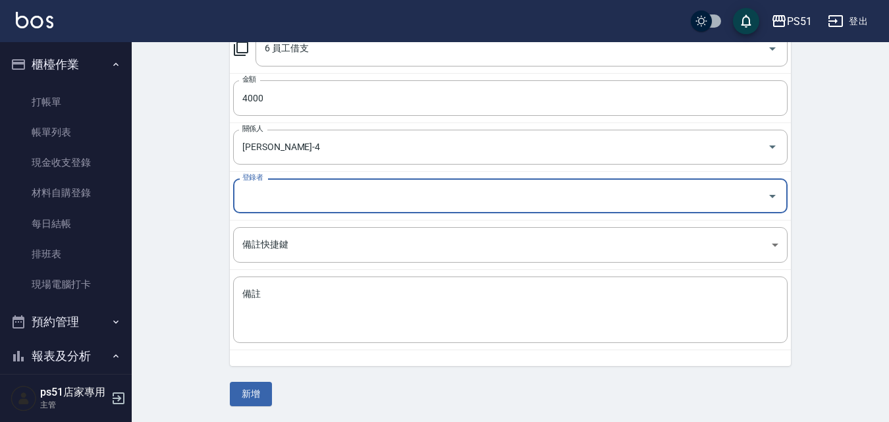
click at [290, 198] on input "登錄者" at bounding box center [500, 195] width 523 height 23
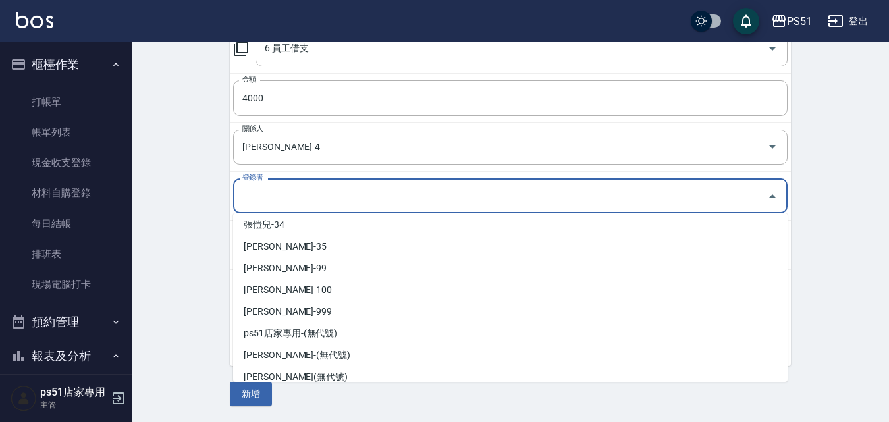
scroll to position [298, 0]
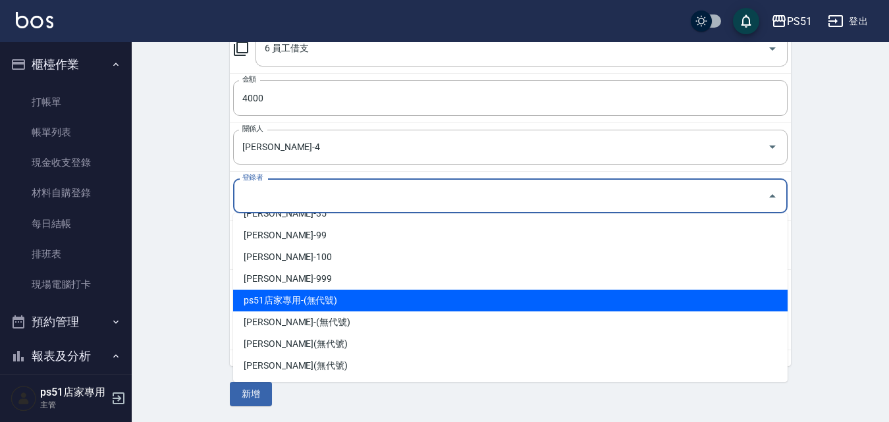
click at [304, 291] on li "ps51店家專用-(無代號)" at bounding box center [510, 301] width 554 height 22
type input "ps51店家專用-(無代號)"
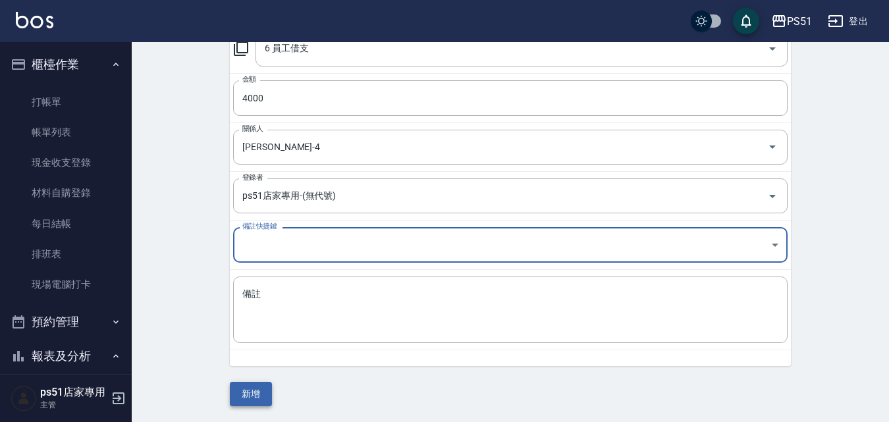
click at [261, 400] on button "新增" at bounding box center [251, 394] width 42 height 24
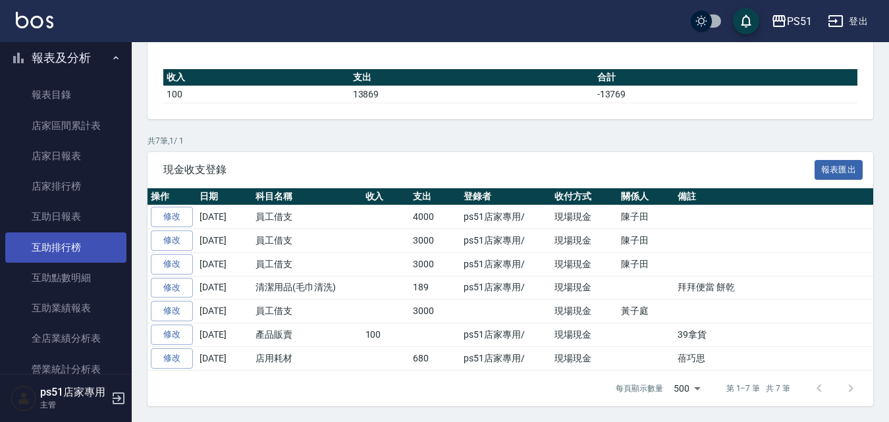
scroll to position [308, 0]
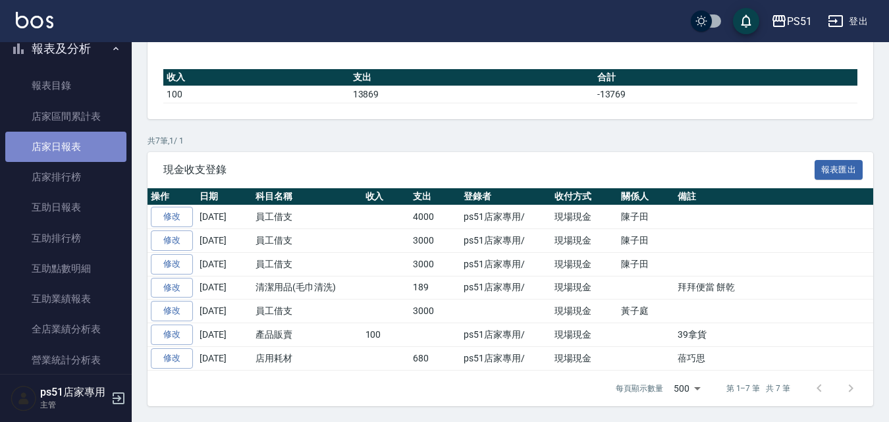
click at [97, 149] on link "店家日報表" at bounding box center [65, 147] width 121 height 30
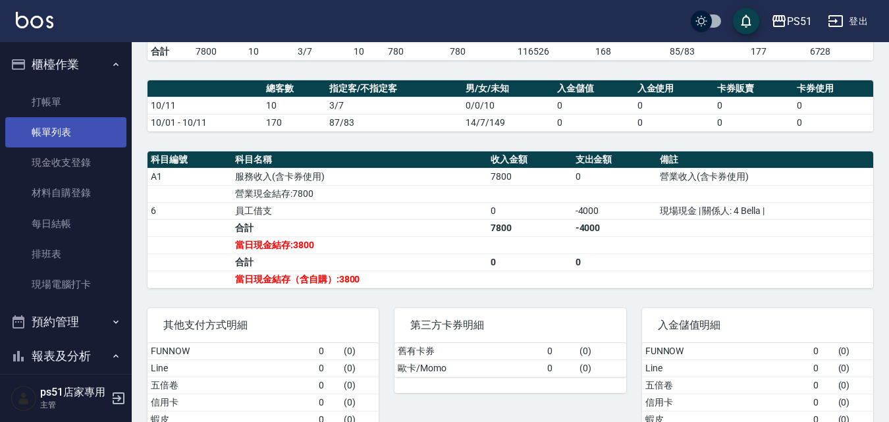
click at [92, 124] on link "帳單列表" at bounding box center [65, 132] width 121 height 30
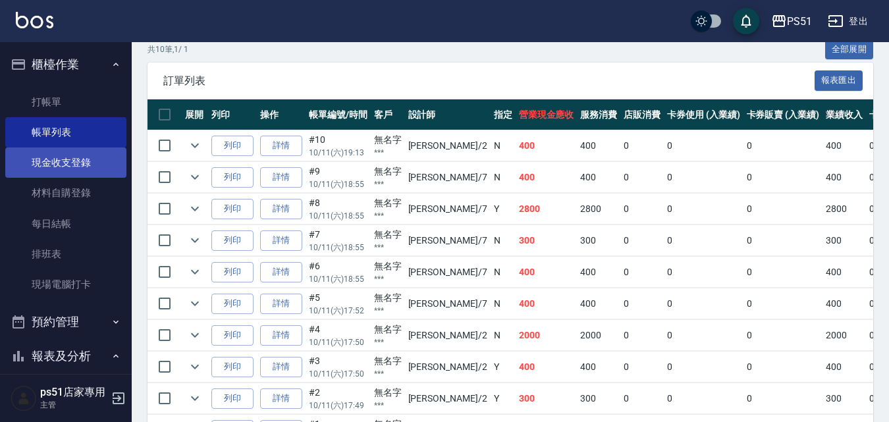
click at [71, 171] on link "現金收支登錄" at bounding box center [65, 162] width 121 height 30
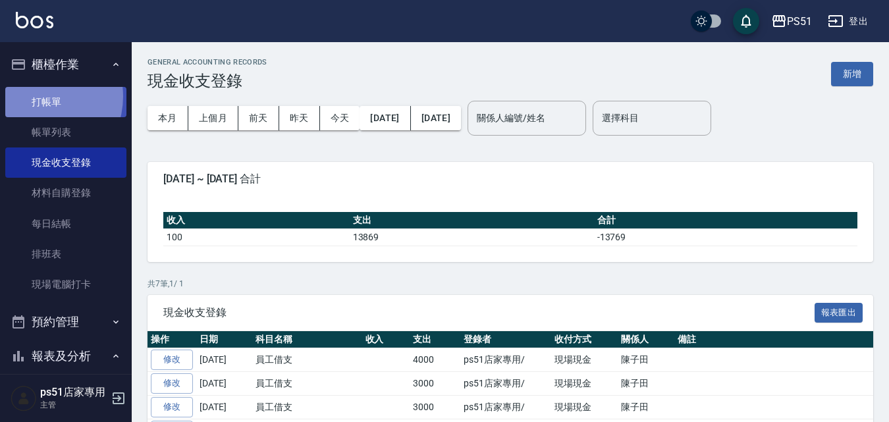
click at [36, 96] on link "打帳單" at bounding box center [65, 102] width 121 height 30
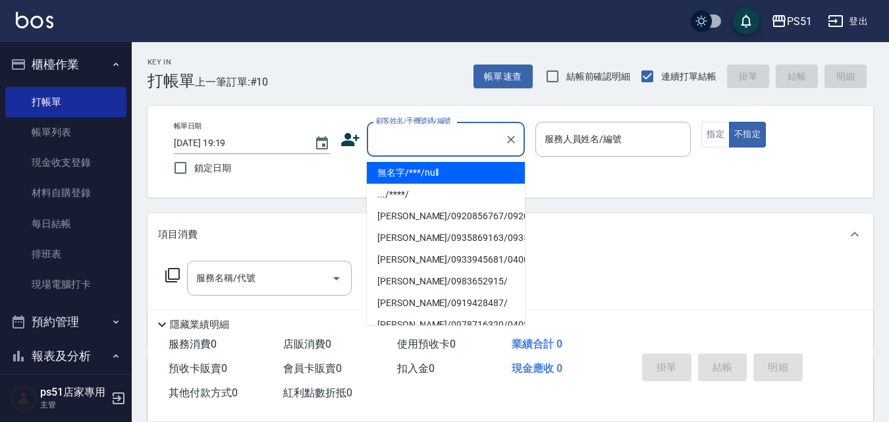
type input "無名字/***/null"
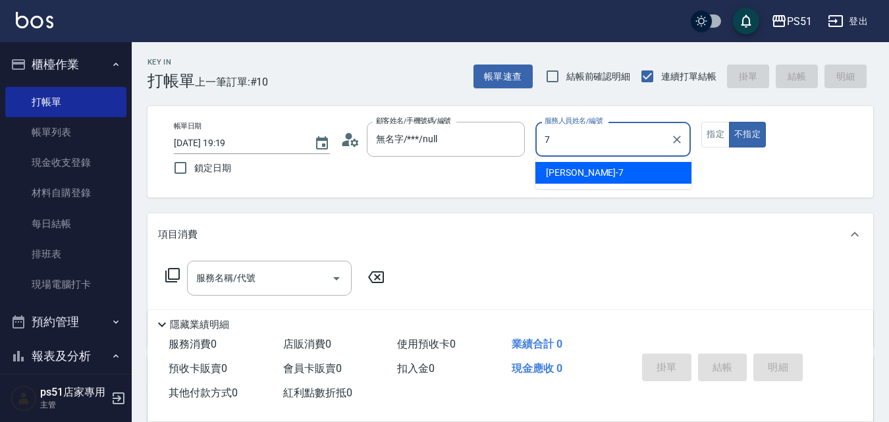
type input "[PERSON_NAME]-7"
type button "false"
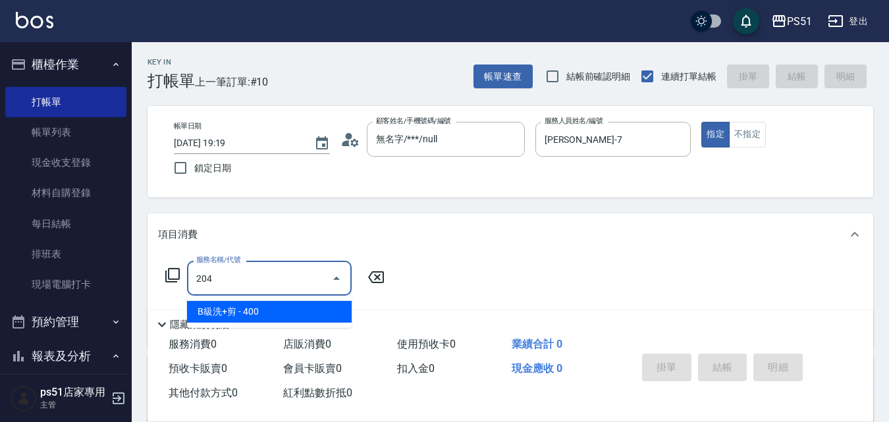
type input "B級洗+剪(204)"
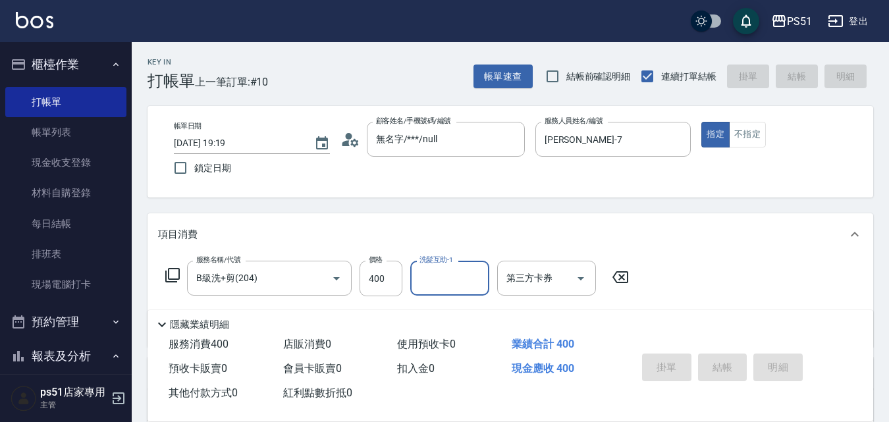
type input "2025/10/11 19:42"
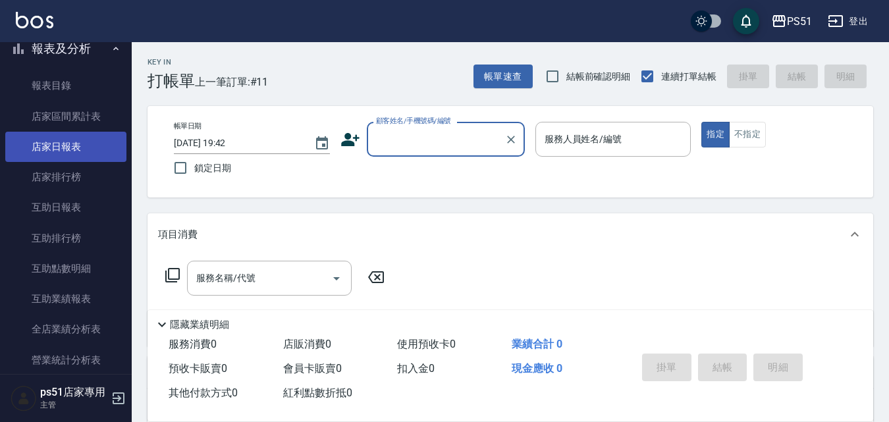
scroll to position [153, 0]
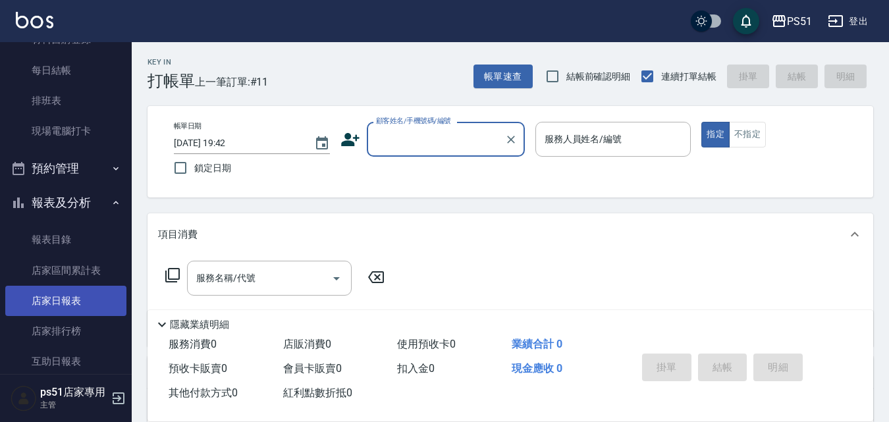
click at [76, 294] on link "店家日報表" at bounding box center [65, 301] width 121 height 30
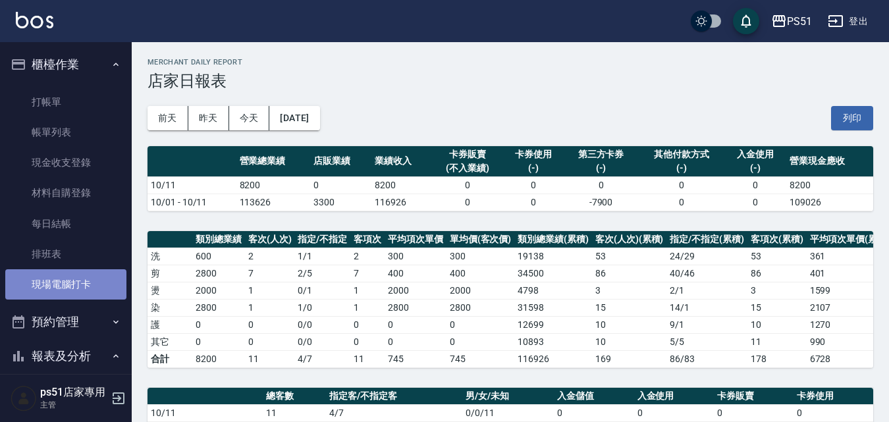
click at [67, 288] on link "現場電腦打卡" at bounding box center [65, 284] width 121 height 30
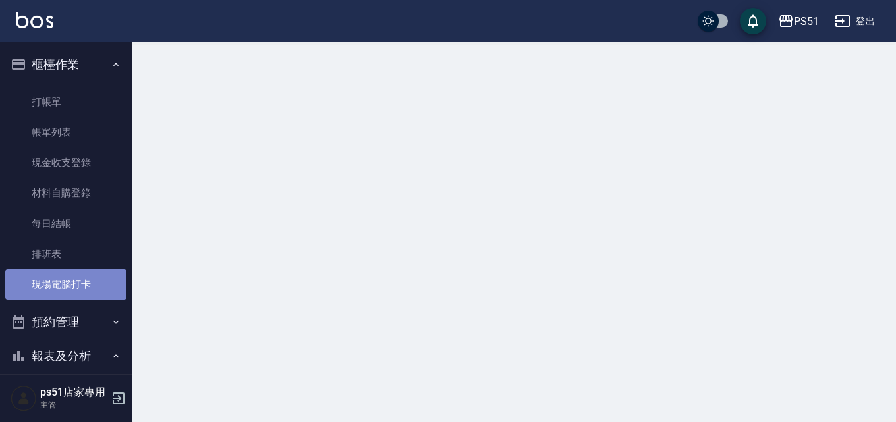
click at [67, 288] on link "現場電腦打卡" at bounding box center [65, 284] width 121 height 30
click at [68, 286] on link "現場電腦打卡" at bounding box center [65, 284] width 121 height 30
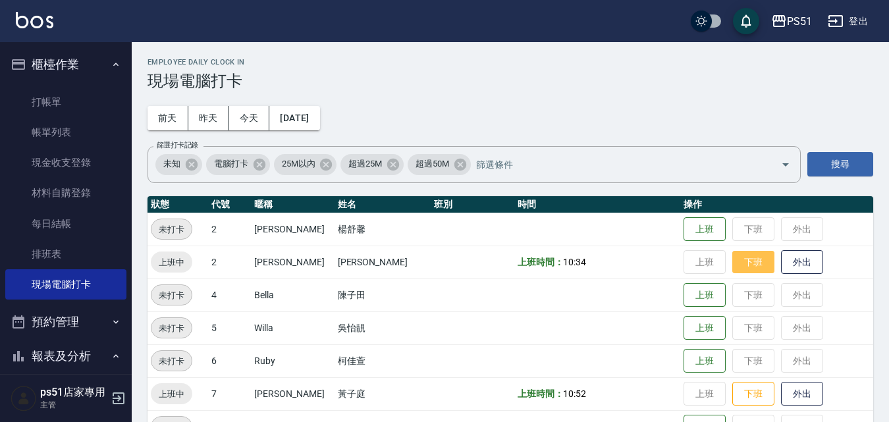
click at [750, 264] on button "下班" at bounding box center [753, 262] width 42 height 23
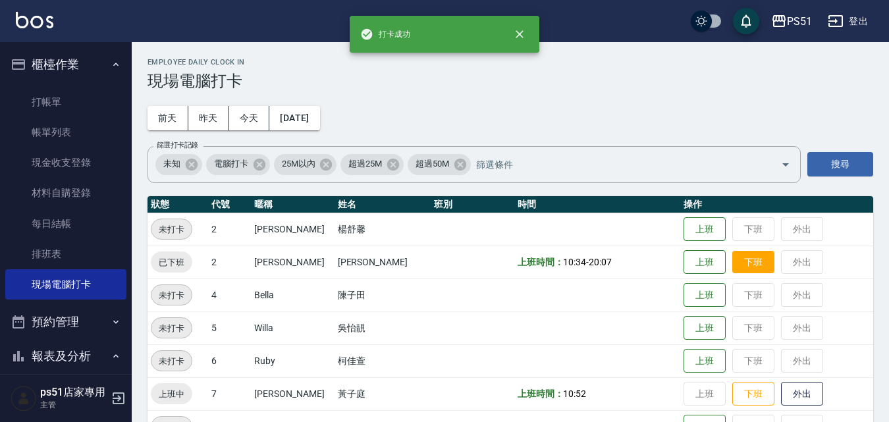
scroll to position [153, 0]
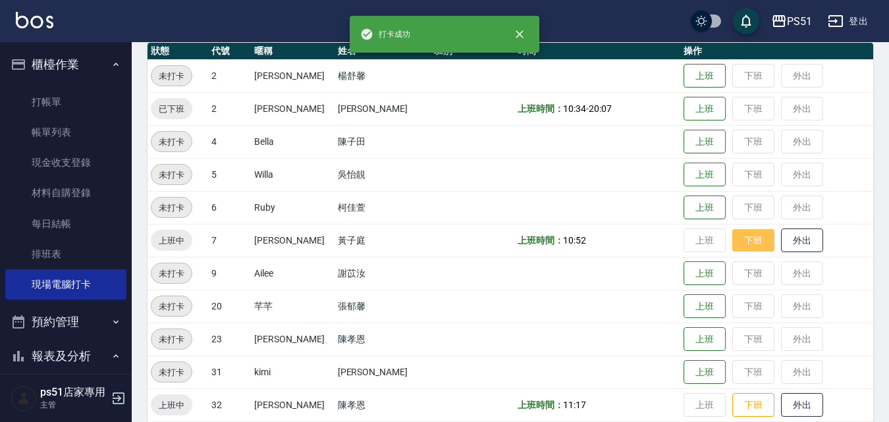
click at [747, 246] on button "下班" at bounding box center [753, 240] width 42 height 23
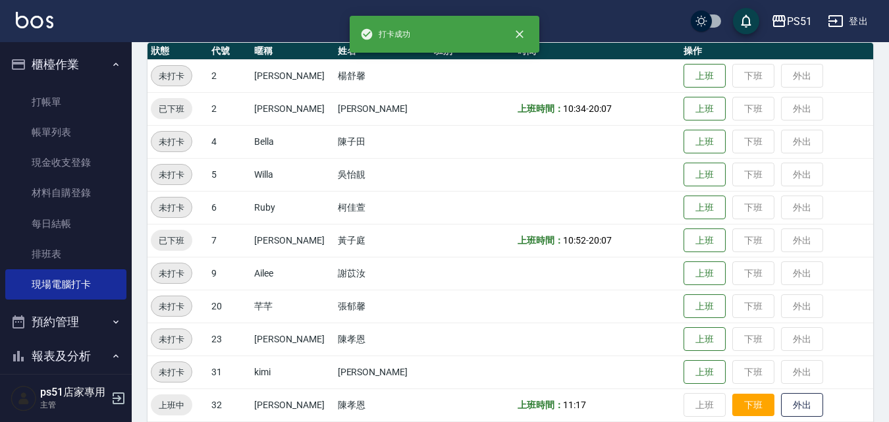
click at [736, 405] on button "下班" at bounding box center [753, 405] width 42 height 23
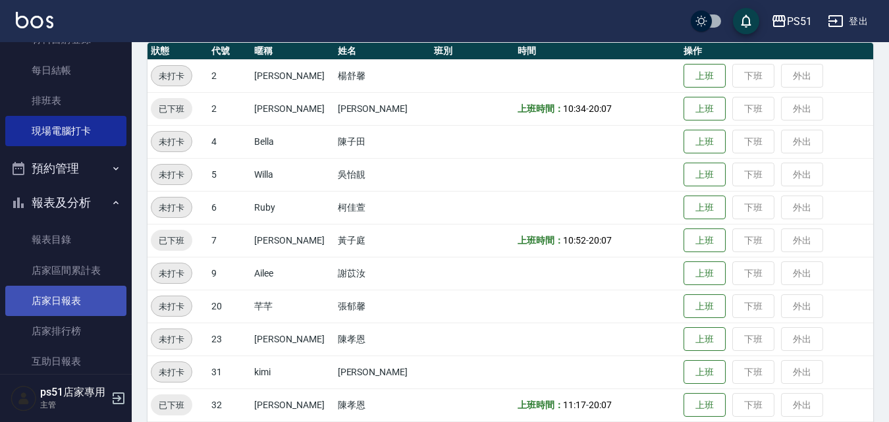
click at [74, 298] on link "店家日報表" at bounding box center [65, 301] width 121 height 30
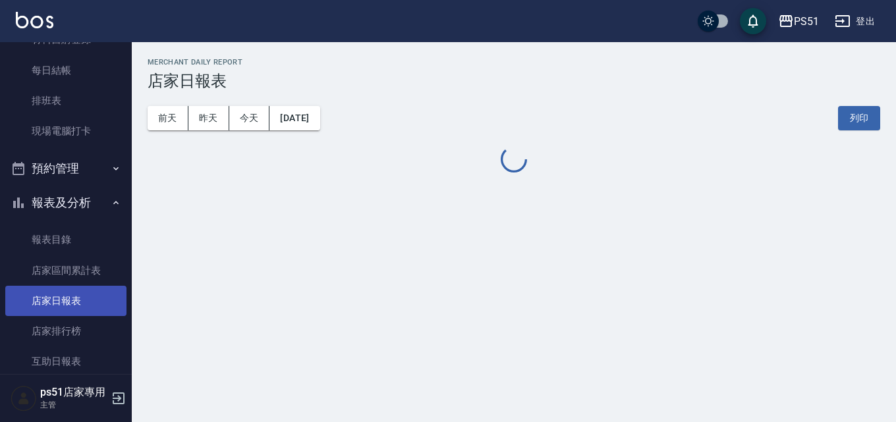
click at [74, 298] on link "店家日報表" at bounding box center [65, 301] width 121 height 30
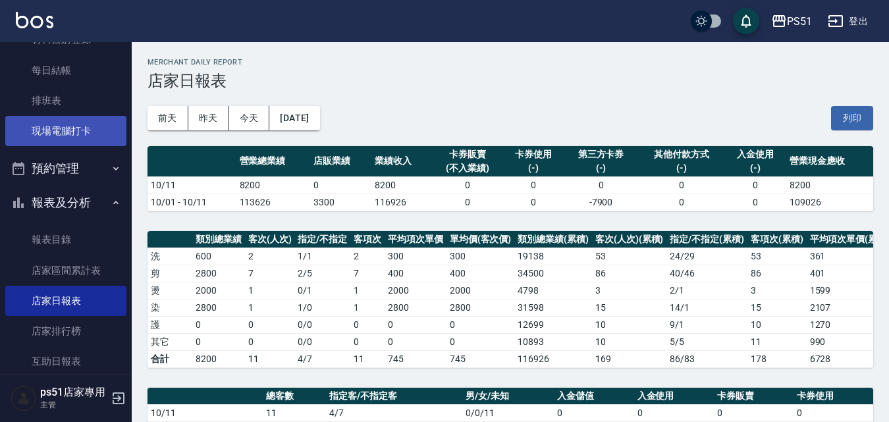
click at [56, 138] on link "現場電腦打卡" at bounding box center [65, 131] width 121 height 30
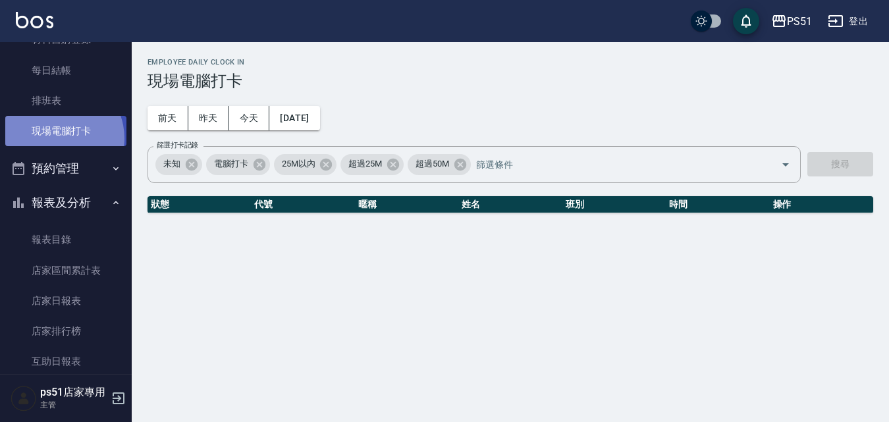
click at [56, 138] on link "現場電腦打卡" at bounding box center [65, 131] width 121 height 30
